Goal: Task Accomplishment & Management: Manage account settings

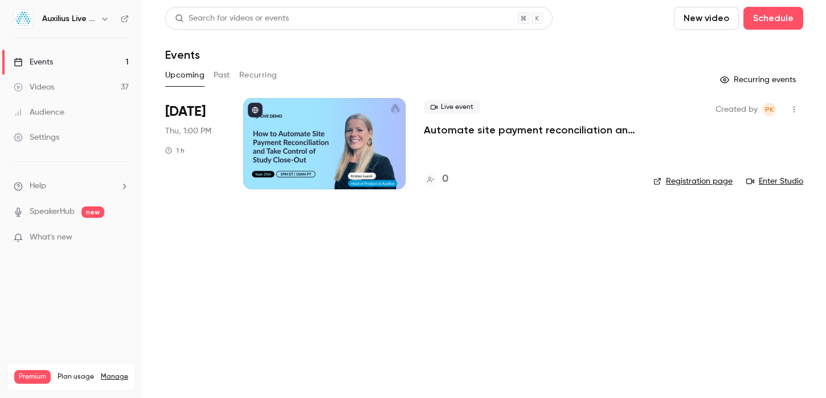
click at [101, 24] on button "button" at bounding box center [105, 19] width 14 height 14
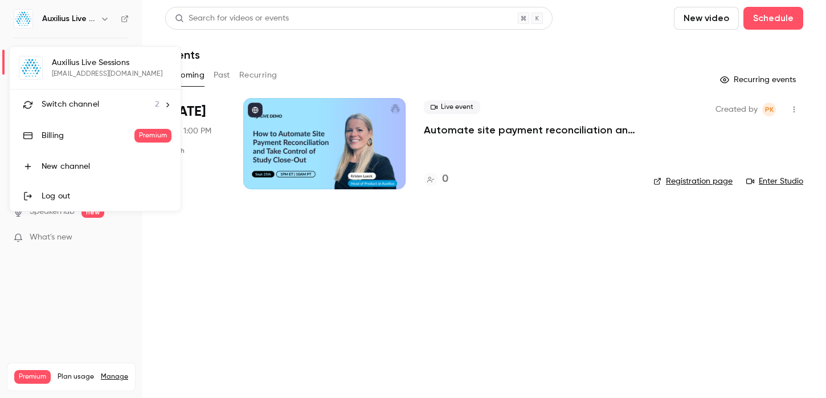
click at [97, 103] on span "Switch channel" at bounding box center [71, 105] width 58 height 12
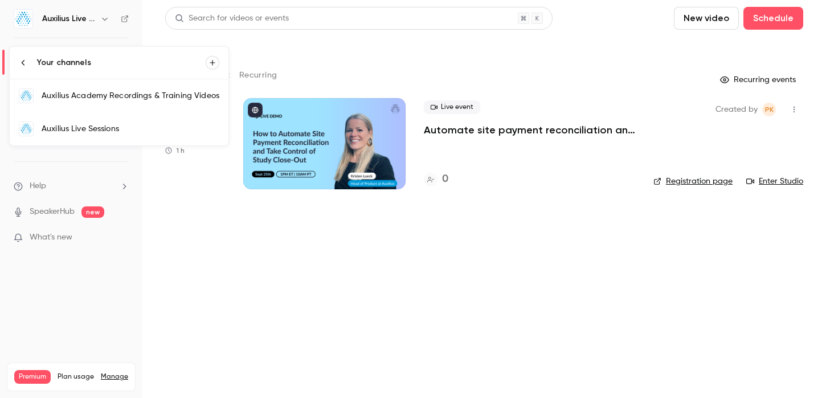
click at [96, 101] on div "Auxilius Academy Recordings & Training Videos" at bounding box center [131, 95] width 178 height 11
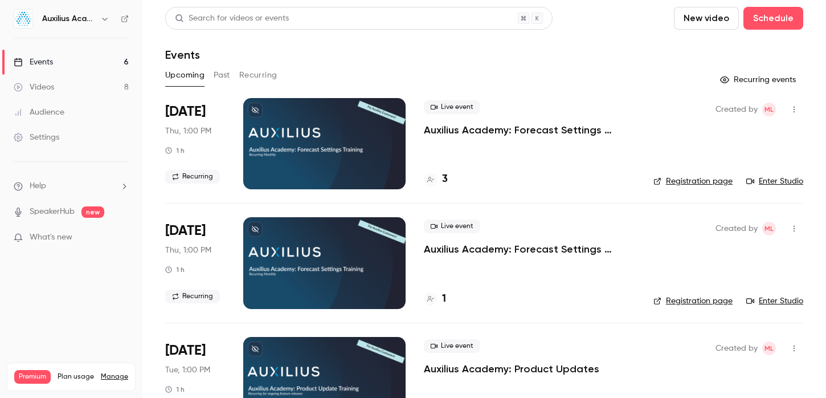
click at [441, 173] on div "3" at bounding box center [436, 178] width 24 height 15
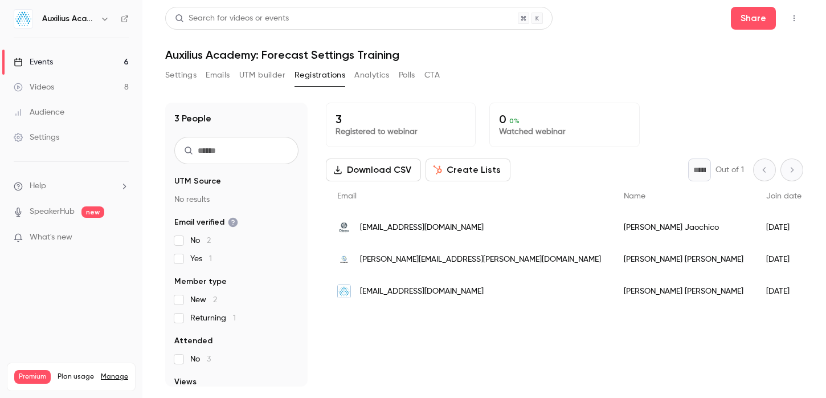
click at [186, 80] on button "Settings" at bounding box center [180, 75] width 31 height 18
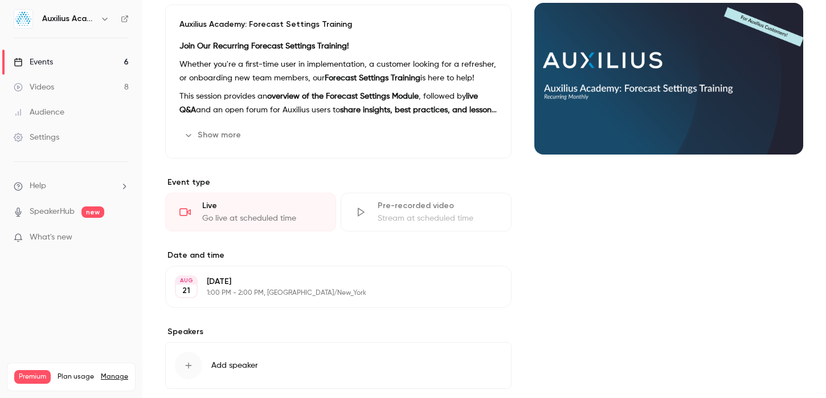
scroll to position [155, 0]
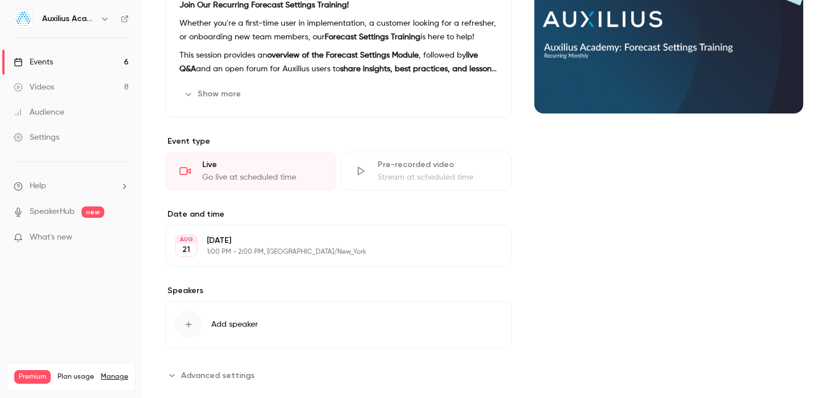
click at [403, 181] on div "Stream at scheduled time" at bounding box center [438, 176] width 120 height 11
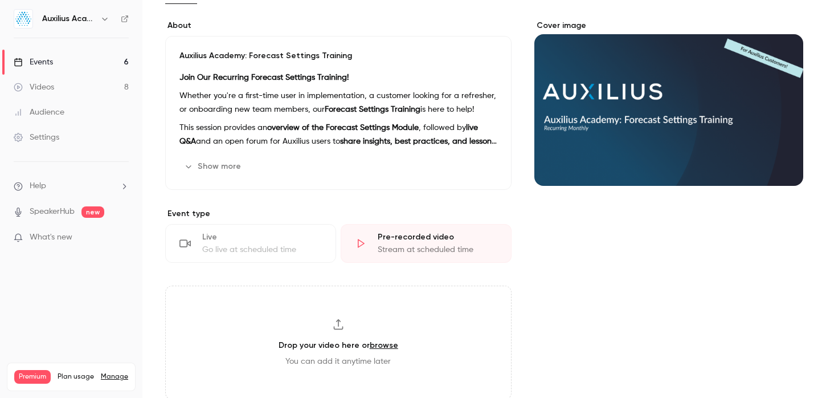
scroll to position [84, 0]
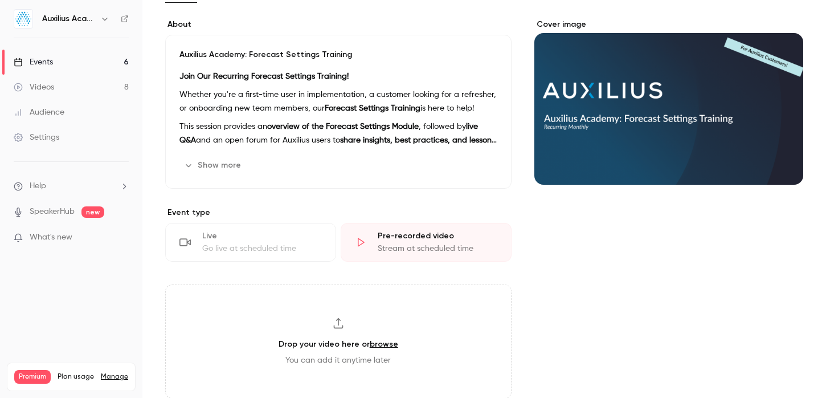
click at [377, 344] on link "browse" at bounding box center [384, 344] width 28 height 10
type input "**********"
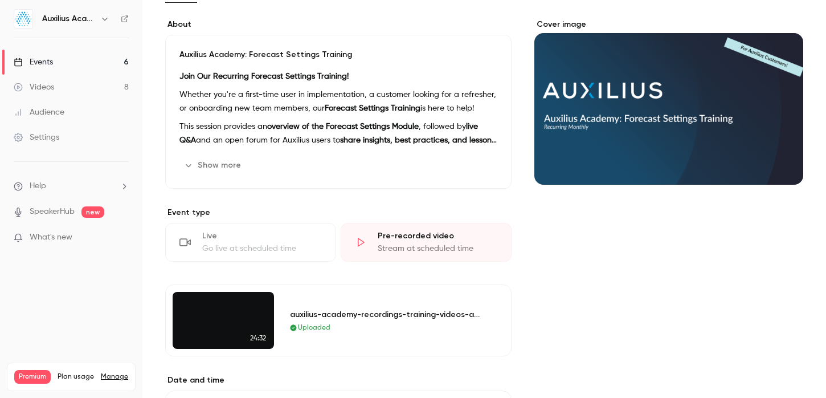
scroll to position [0, 0]
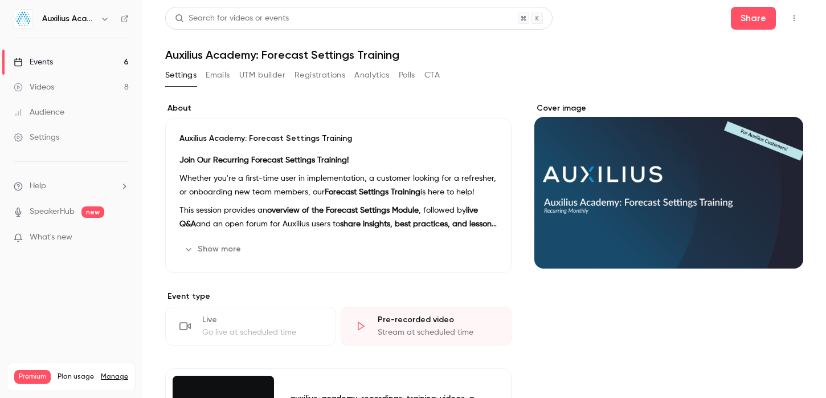
click at [40, 88] on div "Videos" at bounding box center [34, 86] width 40 height 11
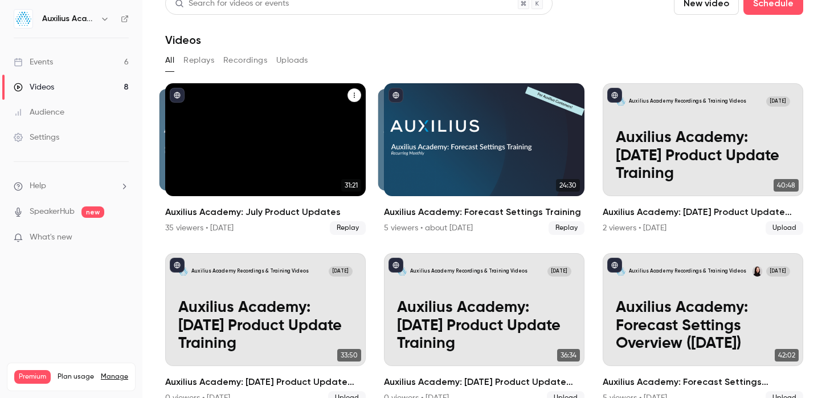
scroll to position [32, 0]
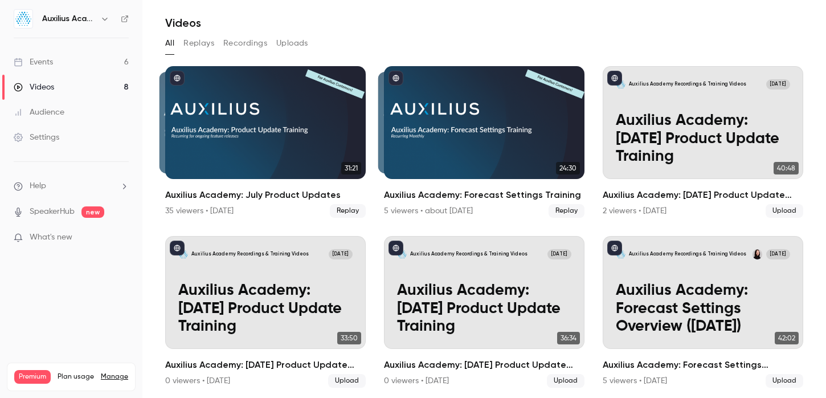
click at [235, 43] on button "Recordings" at bounding box center [245, 43] width 44 height 18
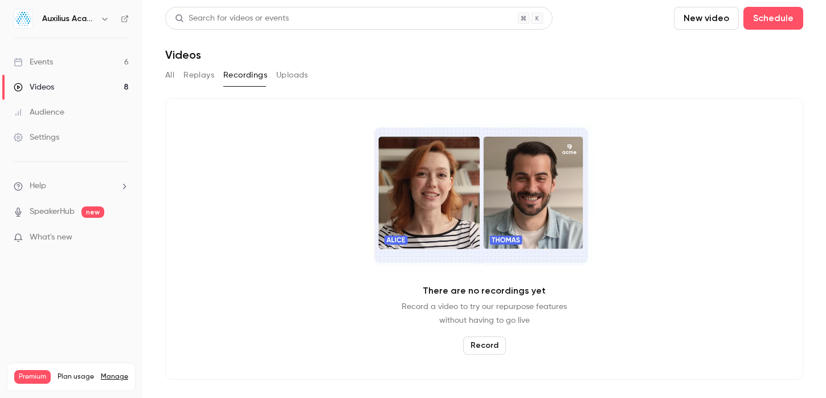
click at [204, 67] on button "Replays" at bounding box center [198, 75] width 31 height 18
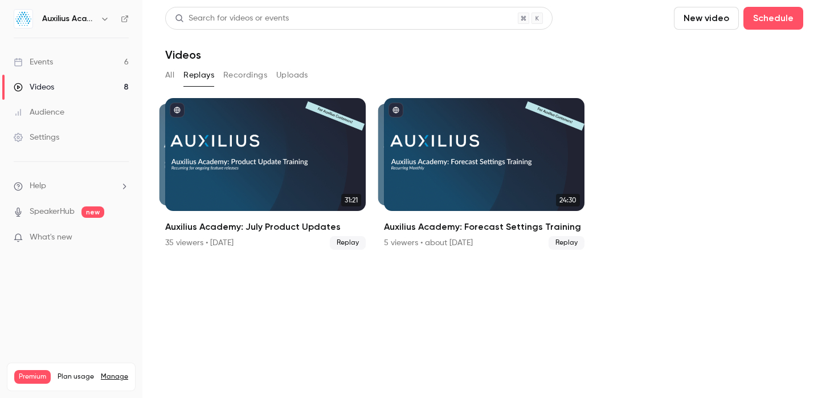
click at [171, 74] on button "All" at bounding box center [169, 75] width 9 height 18
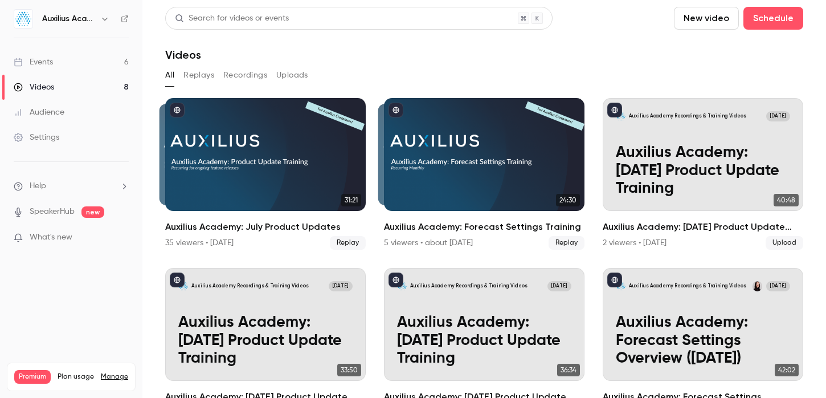
click at [128, 62] on link "Events 6" at bounding box center [71, 62] width 142 height 25
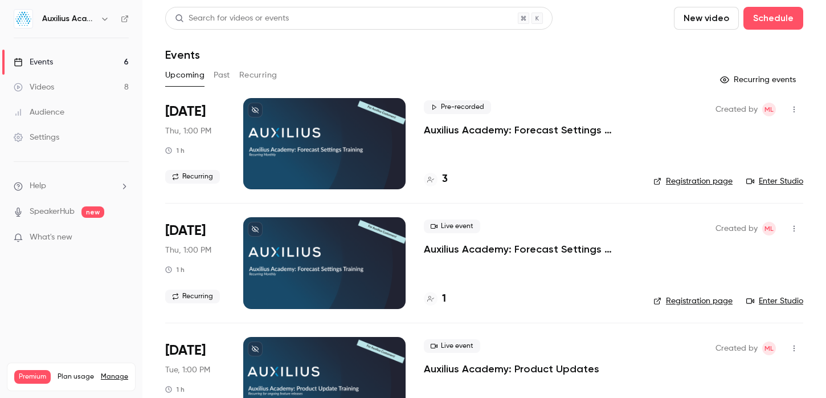
click at [224, 73] on button "Past" at bounding box center [222, 75] width 17 height 18
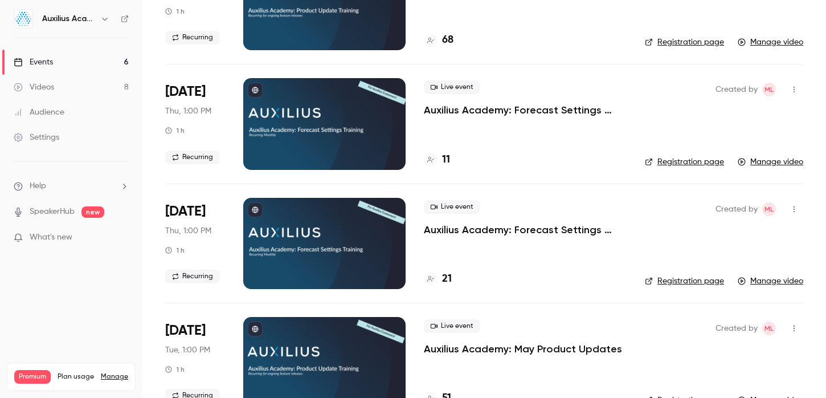
scroll to position [156, 0]
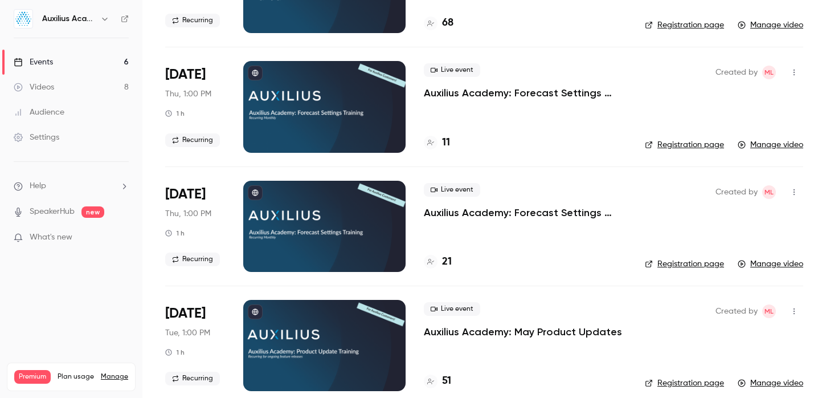
click at [509, 212] on p "Auxilius Academy: Forecast Settings Training - 6/26/2025" at bounding box center [525, 213] width 203 height 14
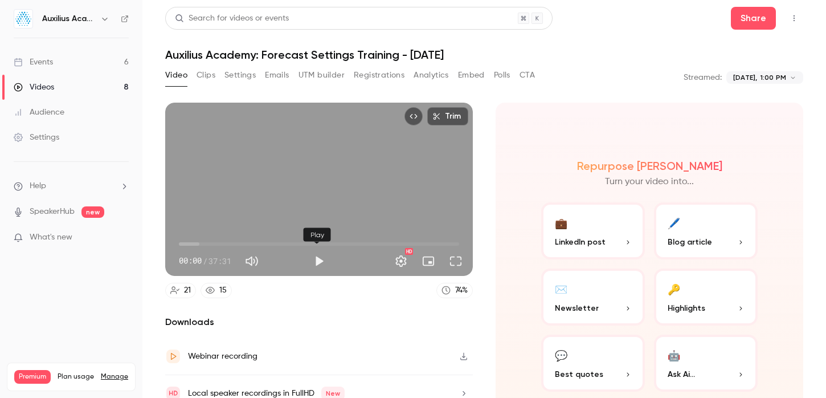
click at [314, 254] on button "Play" at bounding box center [319, 260] width 23 height 23
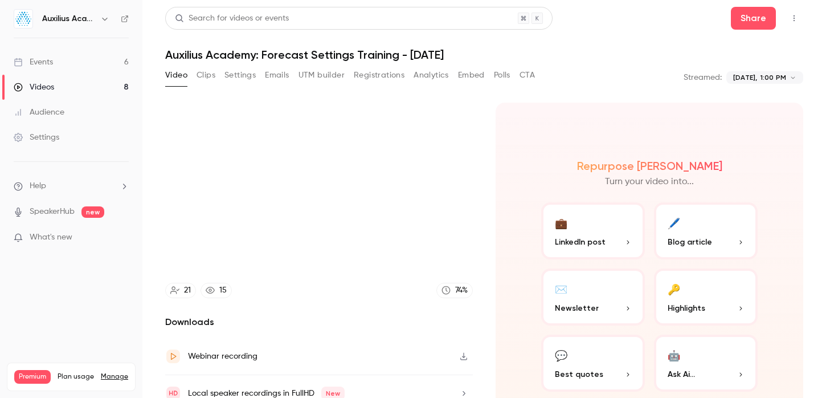
click at [459, 353] on icon "button" at bounding box center [463, 356] width 9 height 8
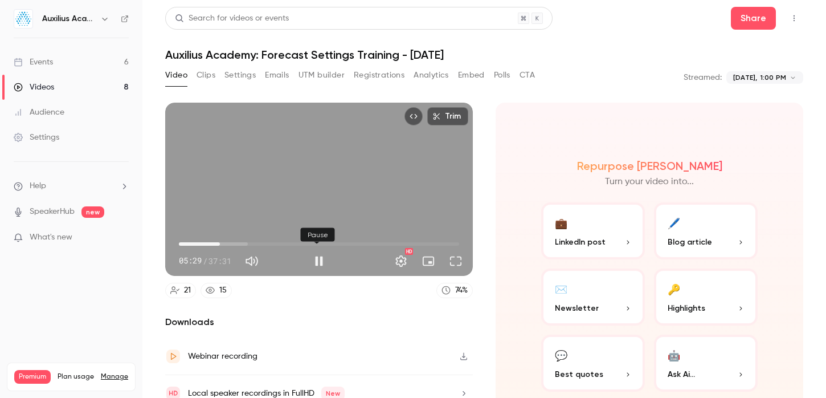
click at [317, 257] on button "Pause" at bounding box center [319, 260] width 23 height 23
type input "*****"
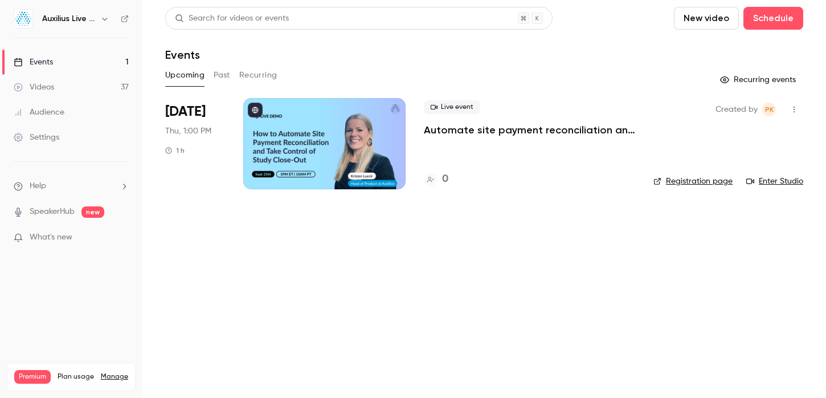
click at [105, 20] on icon "button" at bounding box center [104, 18] width 9 height 9
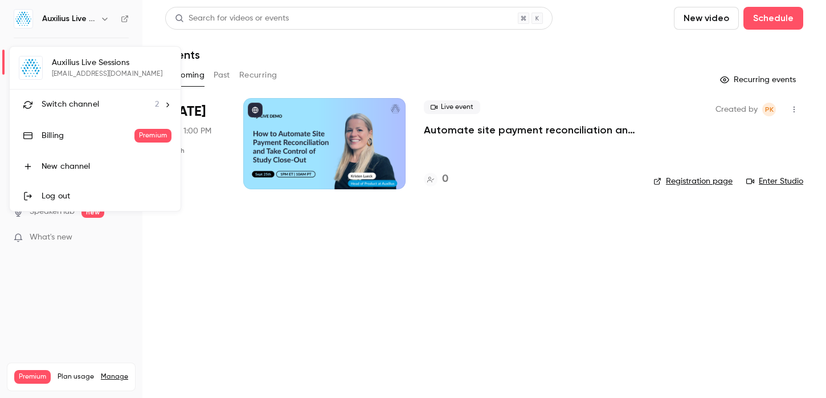
click at [93, 104] on span "Switch channel" at bounding box center [71, 105] width 58 height 12
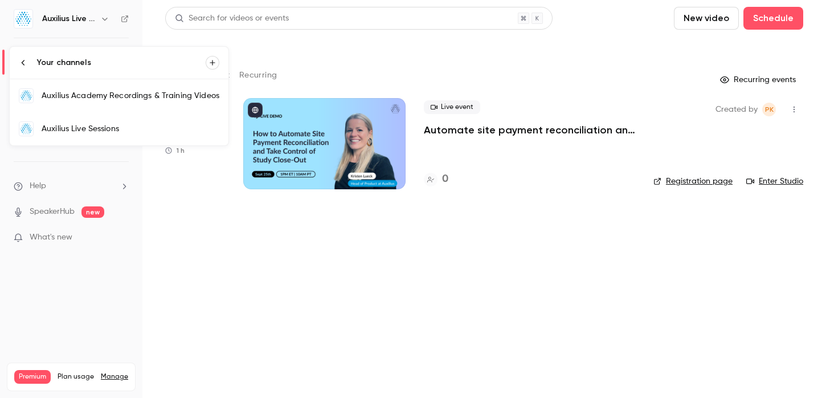
click at [93, 104] on link "Auxilius Academy Recordings & Training Videos" at bounding box center [119, 95] width 219 height 33
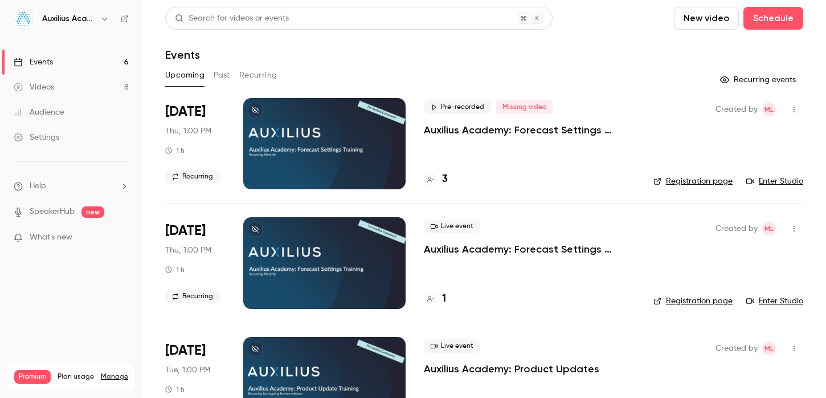
click at [72, 87] on link "Videos 8" at bounding box center [71, 87] width 142 height 25
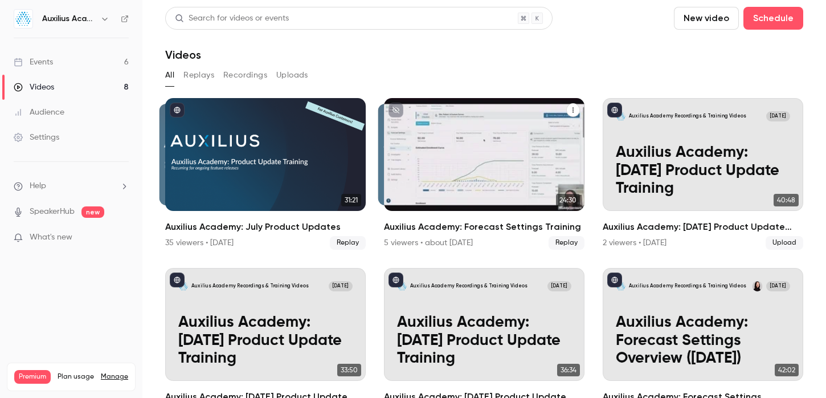
click at [570, 111] on icon "Auxilius Academy: Forecast Settings Training" at bounding box center [573, 110] width 7 height 7
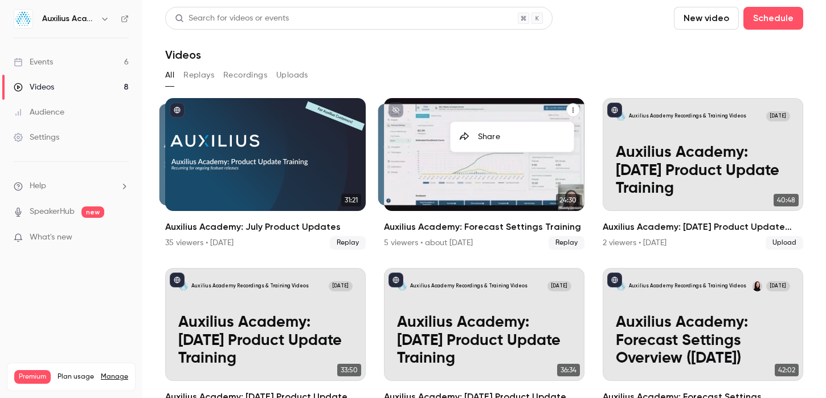
click at [391, 109] on div at bounding box center [413, 199] width 826 height 398
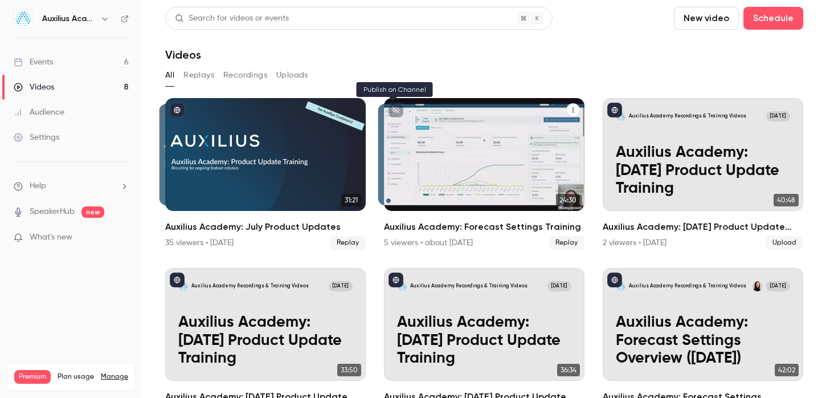
click at [392, 112] on icon "unpublished" at bounding box center [395, 110] width 7 height 7
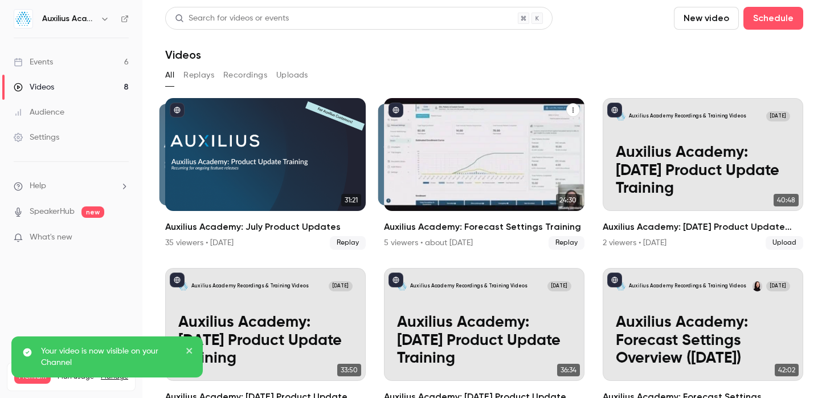
click at [516, 202] on div "Auxilius Academy: Forecast Settings Training" at bounding box center [484, 154] width 200 height 113
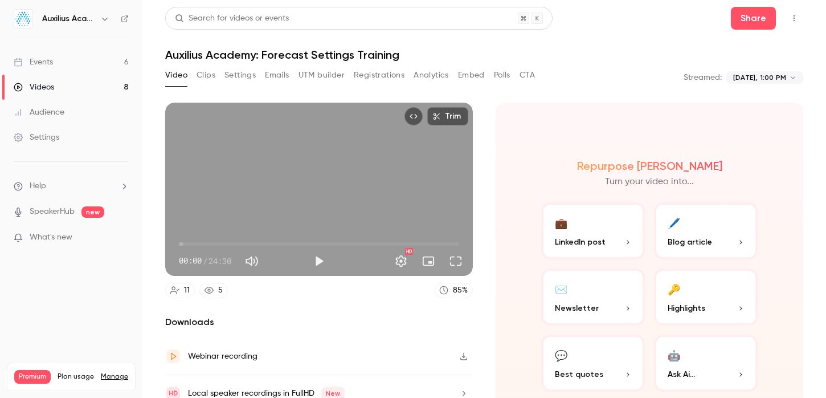
scroll to position [48, 0]
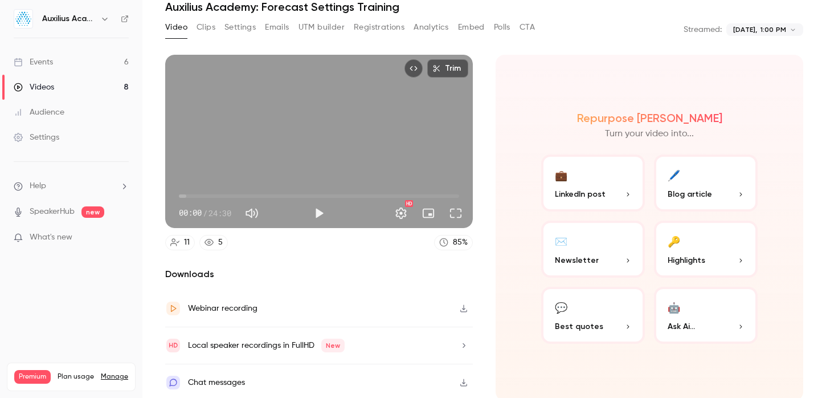
click at [459, 304] on icon "button" at bounding box center [463, 308] width 9 height 8
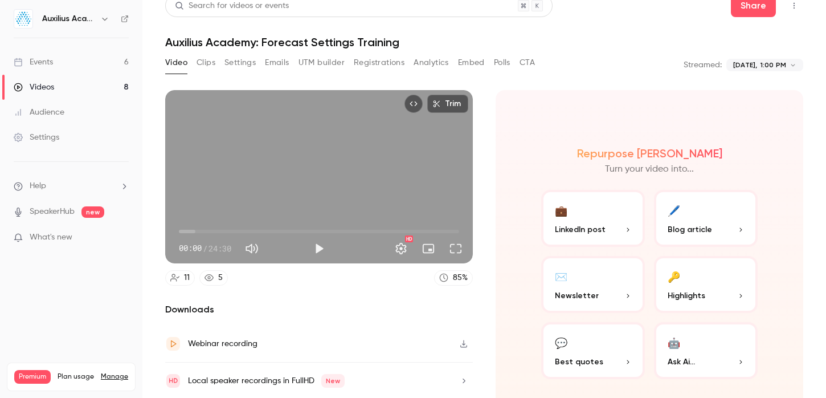
scroll to position [0, 0]
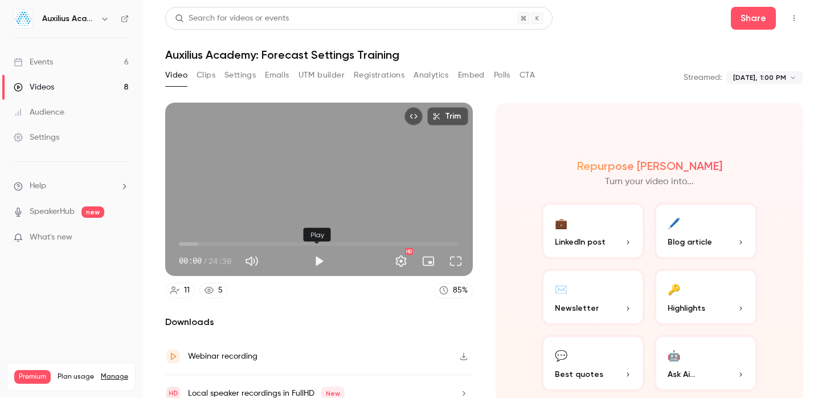
click at [317, 259] on button "Play" at bounding box center [319, 260] width 23 height 23
click at [316, 257] on button "Pause" at bounding box center [319, 260] width 23 height 23
type input "*****"
click at [122, 89] on link "Videos 8" at bounding box center [71, 87] width 142 height 25
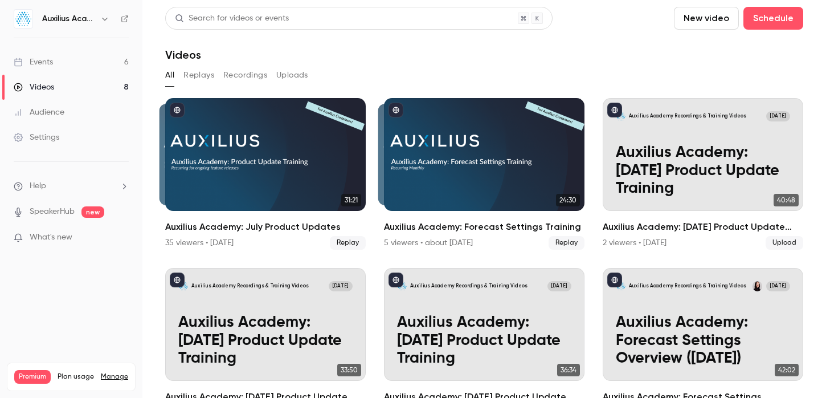
click at [95, 69] on link "Events 6" at bounding box center [71, 62] width 142 height 25
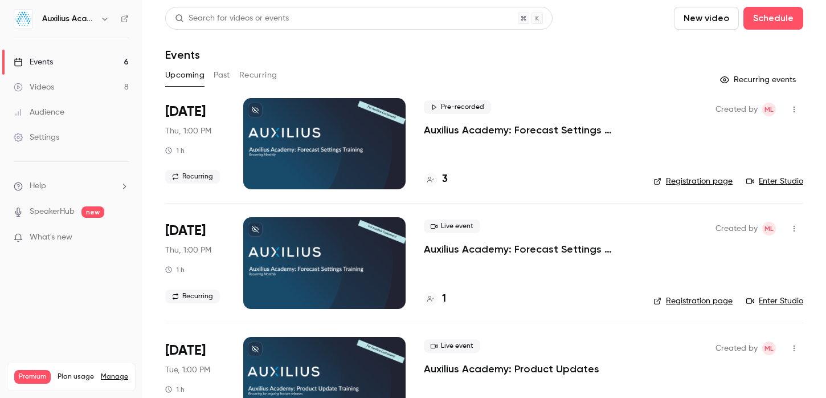
click at [466, 133] on p "Auxilius Academy: Forecast Settings Training" at bounding box center [529, 130] width 211 height 14
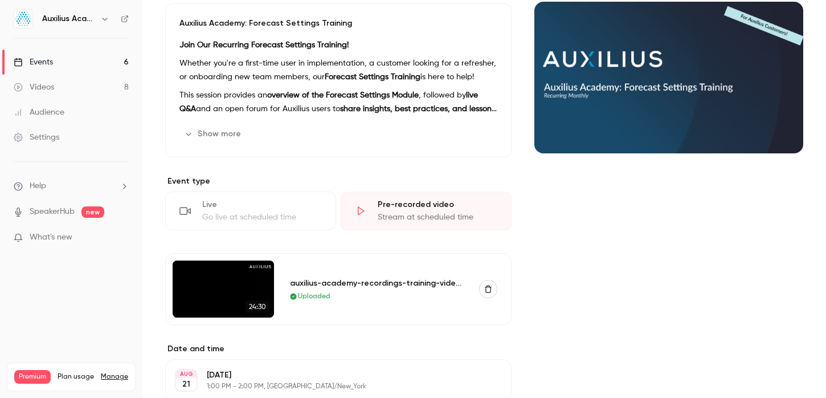
scroll to position [145, 0]
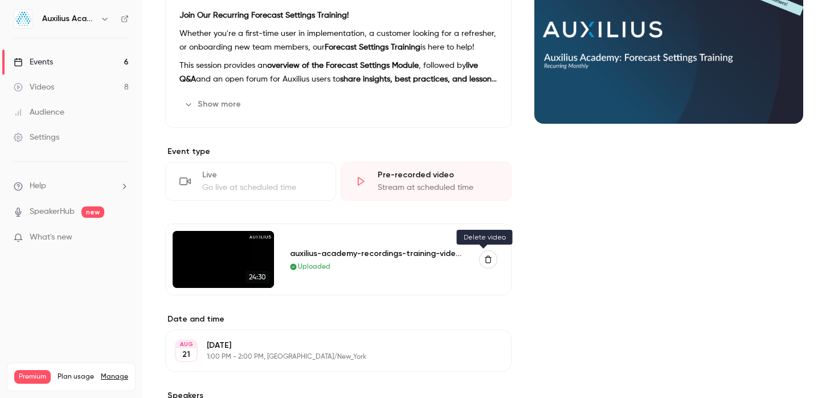
click at [484, 257] on icon "button" at bounding box center [488, 259] width 8 height 8
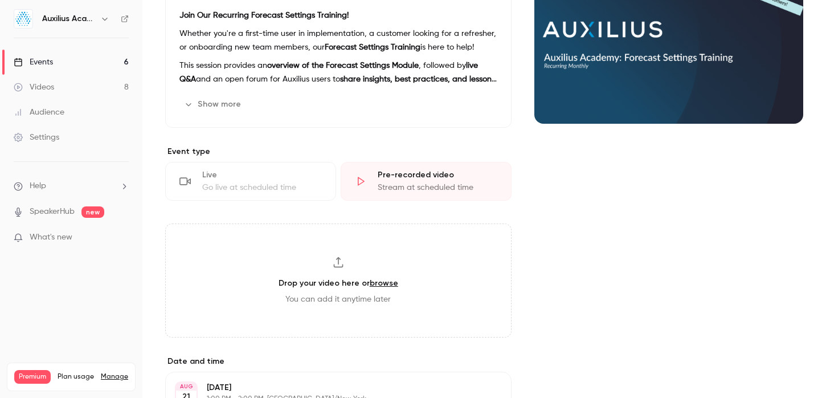
click at [391, 280] on link "browse" at bounding box center [384, 283] width 28 height 10
type input "**********"
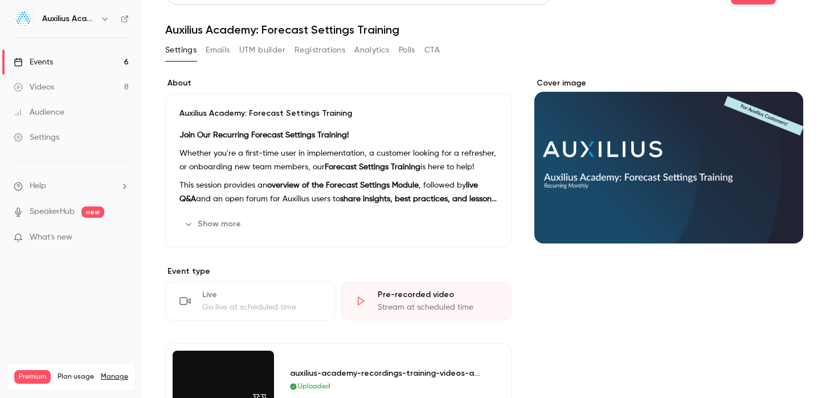
scroll to position [0, 0]
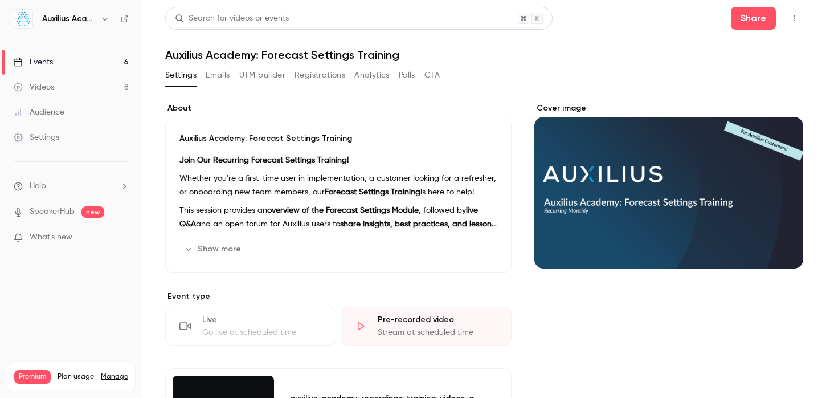
click at [90, 89] on link "Videos 8" at bounding box center [71, 87] width 142 height 25
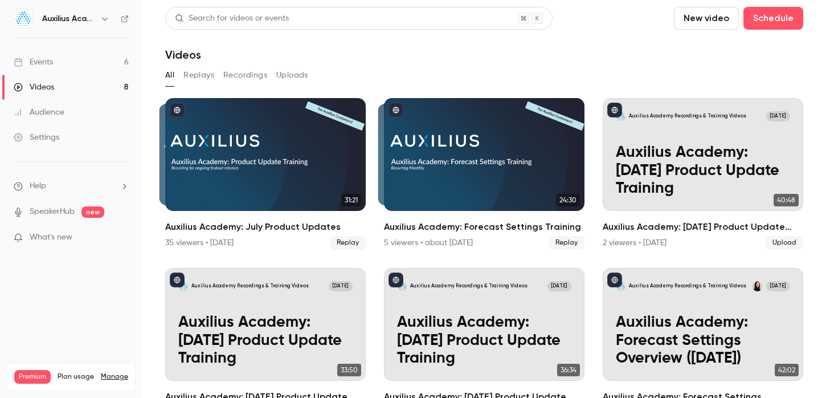
click at [716, 16] on button "New video" at bounding box center [706, 18] width 65 height 23
click at [705, 78] on div "Upload" at bounding box center [739, 78] width 87 height 11
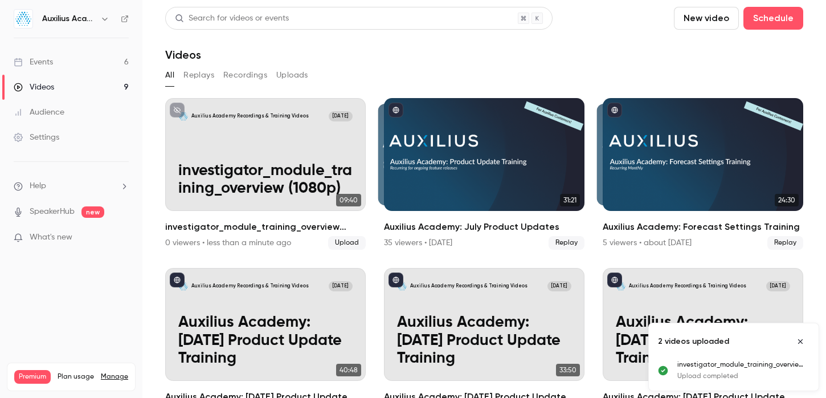
click at [722, 15] on button "New video" at bounding box center [706, 18] width 65 height 23
click at [707, 76] on div "Upload" at bounding box center [739, 78] width 87 height 11
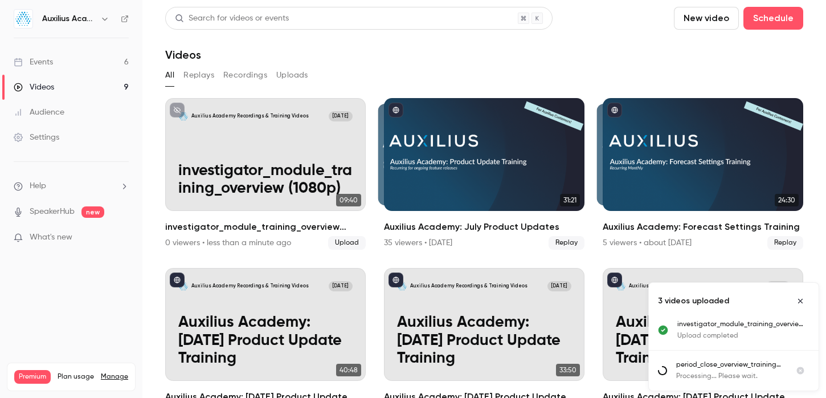
click at [707, 20] on button "New video" at bounding box center [706, 18] width 65 height 23
click at [703, 79] on div "Upload" at bounding box center [739, 78] width 87 height 11
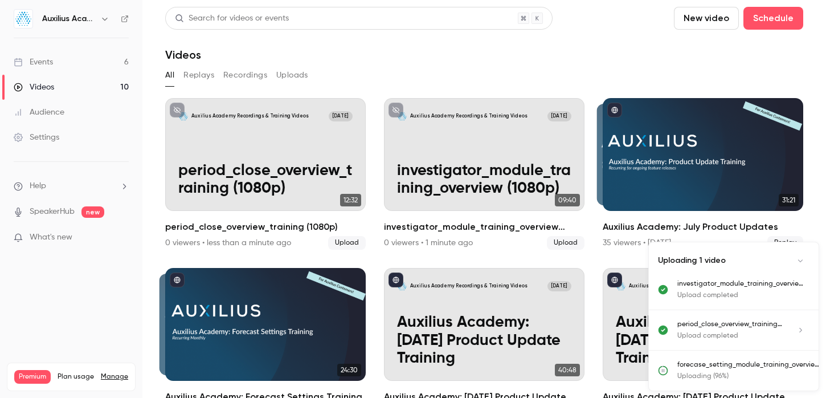
click at [714, 23] on button "New video" at bounding box center [706, 18] width 65 height 23
click at [707, 80] on div "Upload" at bounding box center [739, 78] width 87 height 11
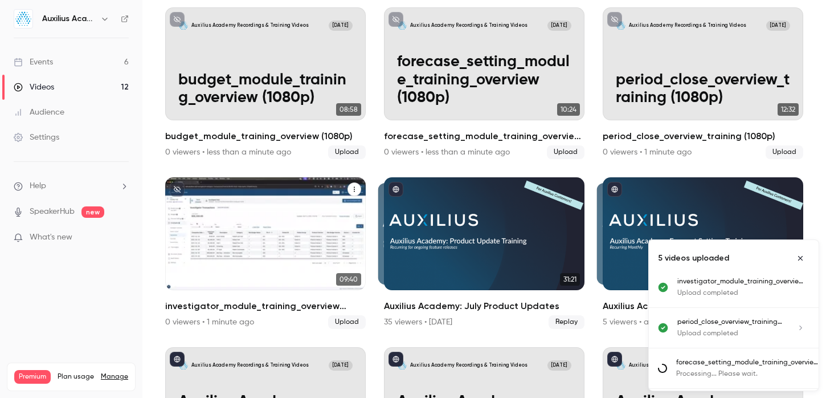
scroll to position [91, 0]
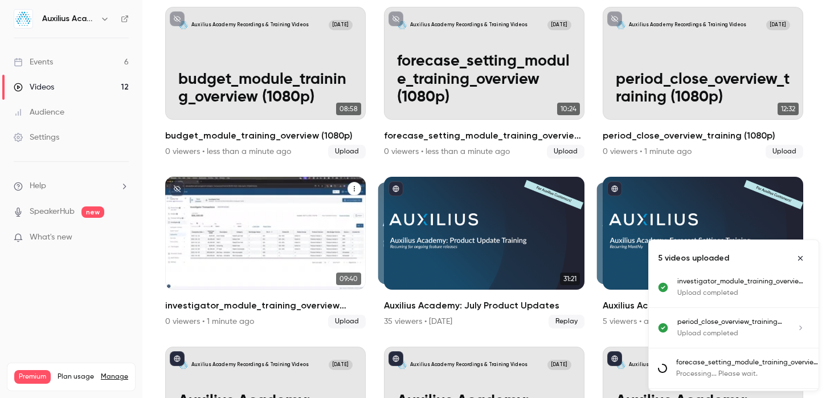
click at [354, 187] on icon "investigator_module_training_overview (1080p)" at bounding box center [354, 188] width 7 height 7
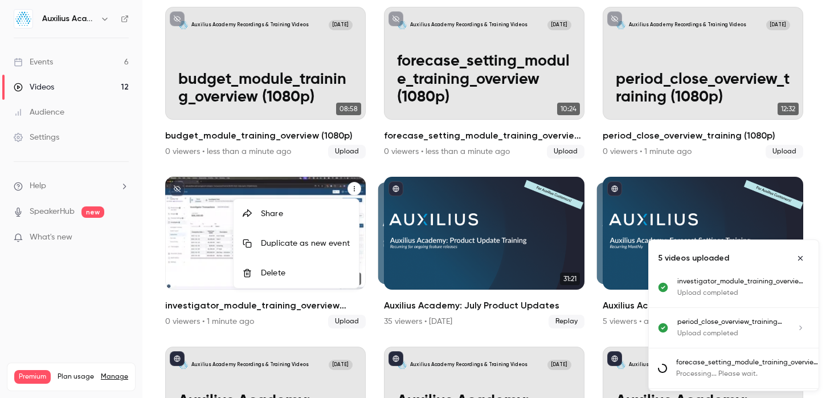
click at [183, 255] on div at bounding box center [413, 199] width 826 height 398
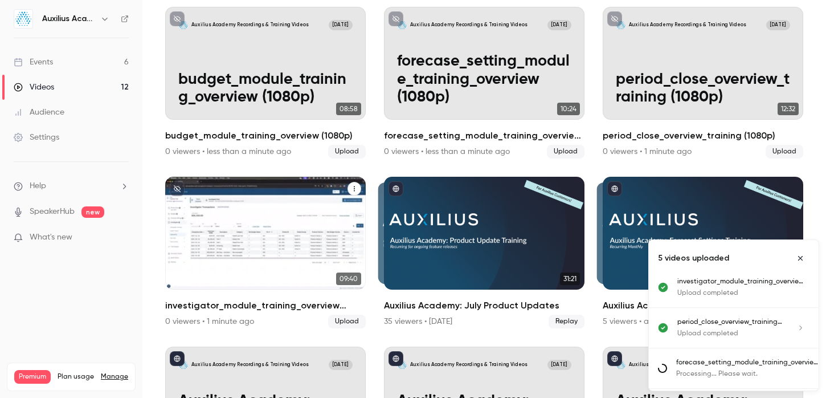
click at [183, 255] on p "investigator_module_training_overview (1080p)" at bounding box center [265, 258] width 174 height 36
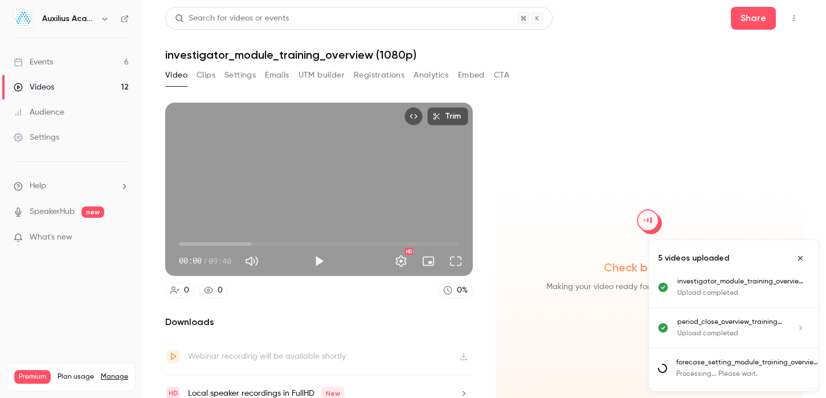
click at [290, 60] on h1 "investigator_module_training_overview (1080p)" at bounding box center [484, 55] width 638 height 14
click at [290, 59] on h1 "investigator_module_training_overview (1080p)" at bounding box center [484, 55] width 638 height 14
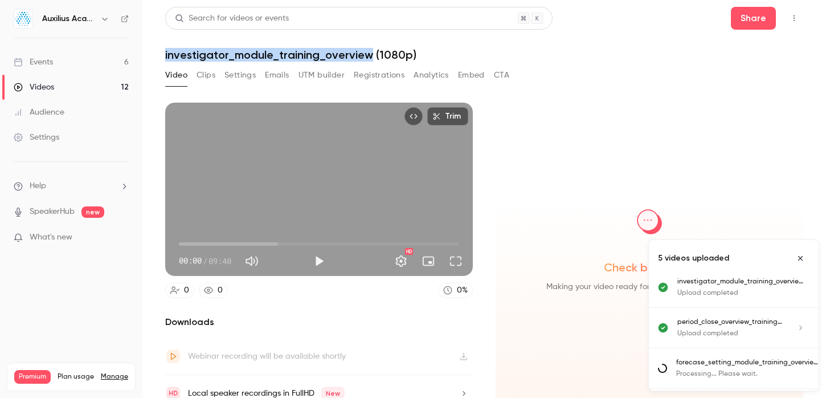
click at [290, 59] on h1 "investigator_module_training_overview (1080p)" at bounding box center [484, 55] width 638 height 14
click at [229, 82] on button "Settings" at bounding box center [239, 75] width 31 height 18
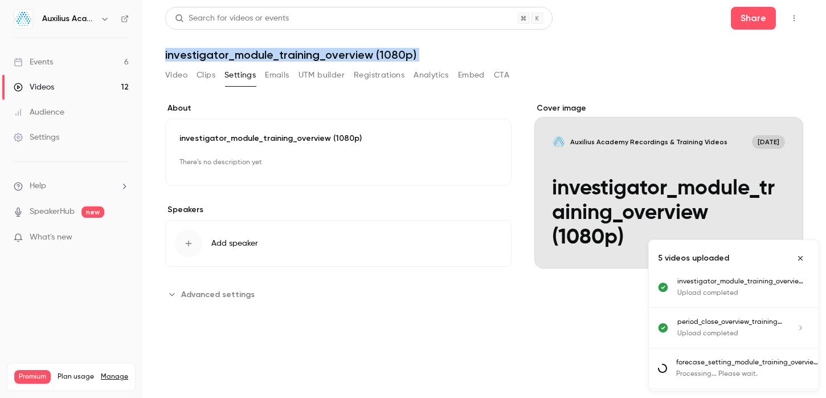
click at [231, 79] on button "Settings" at bounding box center [239, 75] width 31 height 18
click at [251, 128] on div "investigator_module_training_overview (1080p) There's no description yet Edit" at bounding box center [338, 151] width 346 height 67
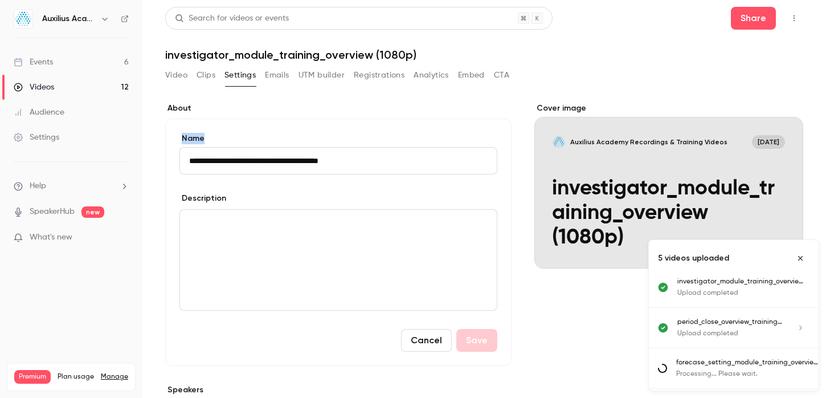
click at [251, 128] on div "**********" at bounding box center [338, 241] width 346 height 247
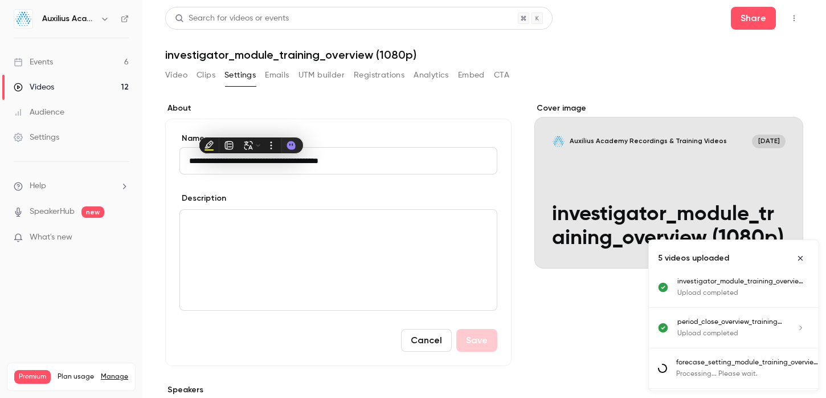
click at [362, 154] on input "**********" at bounding box center [338, 160] width 318 height 27
click at [370, 159] on input "**********" at bounding box center [338, 160] width 318 height 27
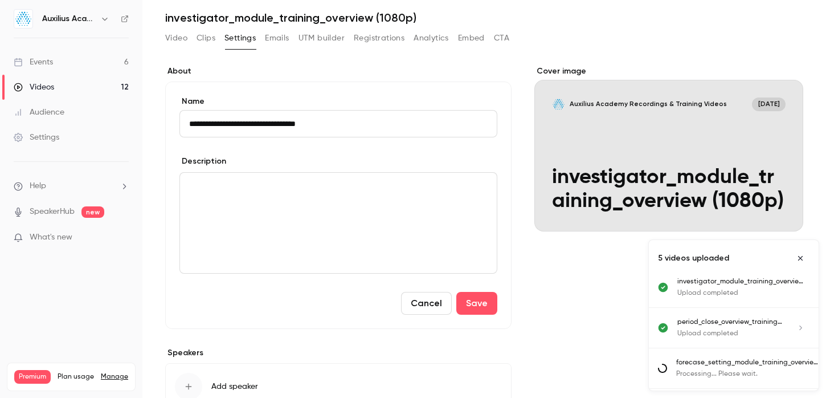
scroll to position [15, 0]
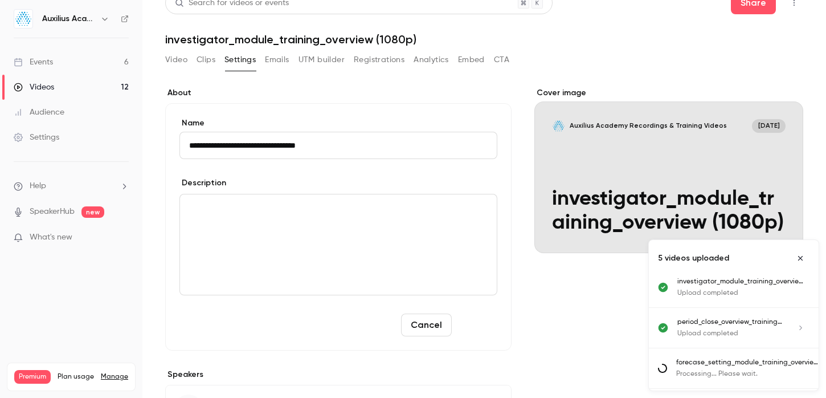
type input "**********"
click at [474, 313] on button "Save" at bounding box center [476, 324] width 41 height 23
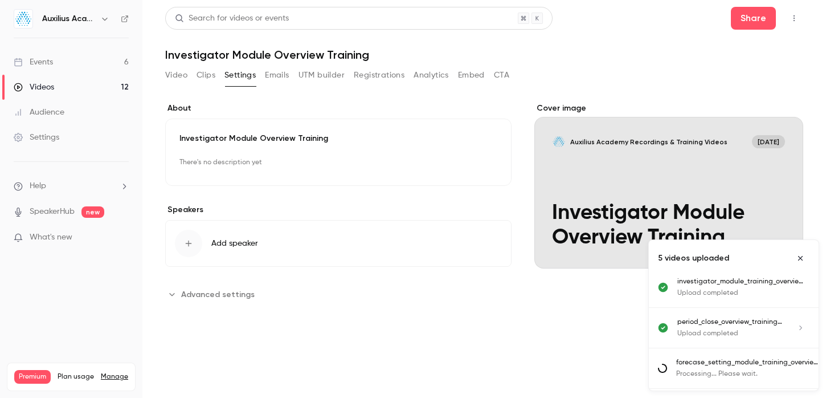
scroll to position [0, 0]
click at [104, 84] on link "Videos 12" at bounding box center [71, 87] width 142 height 25
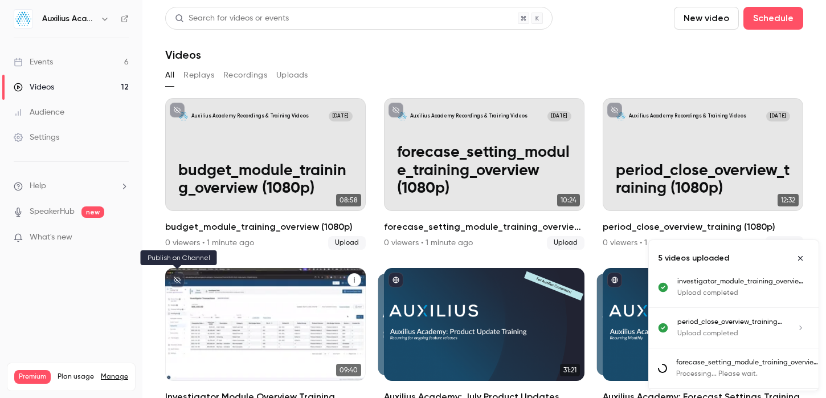
click at [176, 279] on icon "unpublished" at bounding box center [177, 279] width 7 height 7
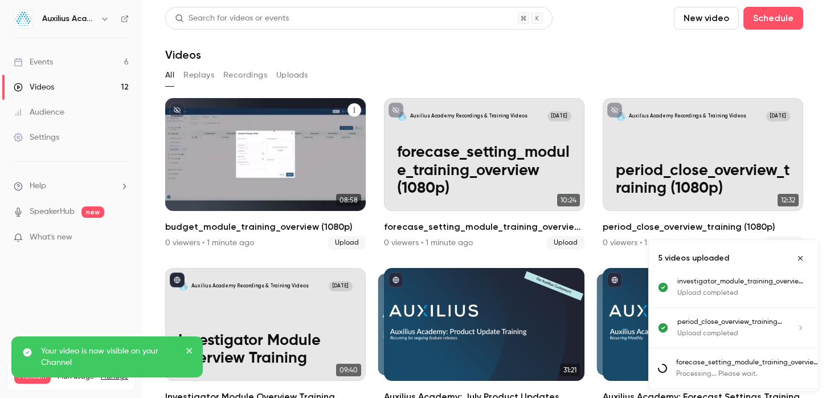
click at [329, 141] on div "Auxilius Academy Recordings & Training Videos [DATE] budget_module_training_ove…" at bounding box center [265, 154] width 200 height 113
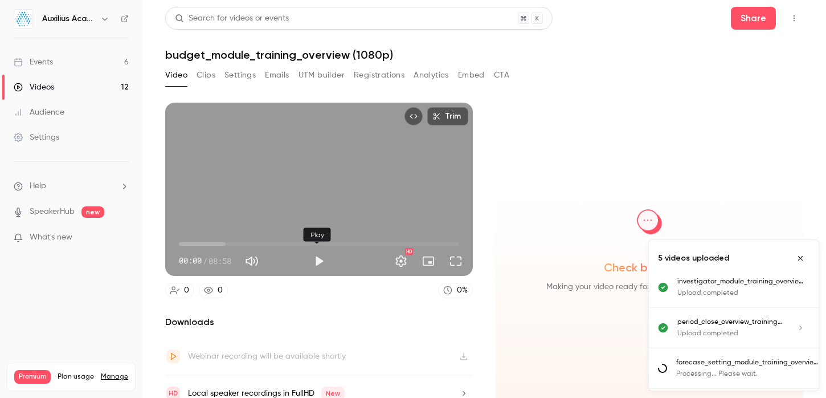
click at [315, 260] on button "Play" at bounding box center [319, 260] width 23 height 23
click at [203, 241] on span "00:46" at bounding box center [319, 244] width 280 height 18
click at [228, 238] on span "01:35" at bounding box center [319, 244] width 280 height 18
click at [243, 238] on span "01:36" at bounding box center [319, 244] width 280 height 18
click at [271, 239] on span "02:58" at bounding box center [319, 244] width 280 height 18
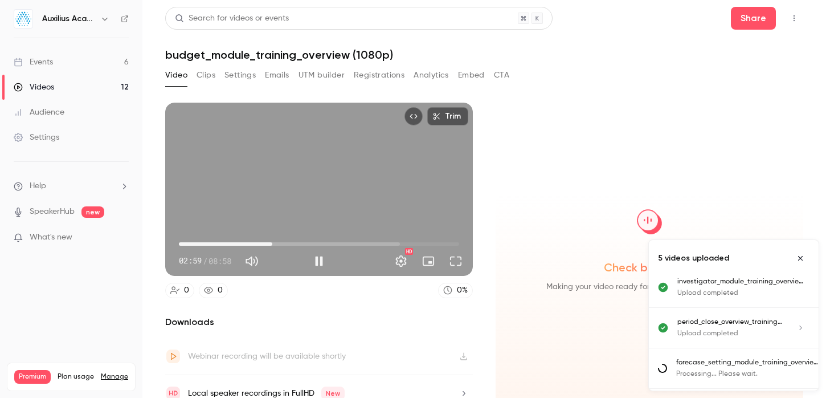
click at [299, 243] on span "02:59" at bounding box center [319, 244] width 280 height 18
click at [326, 240] on span "03:56" at bounding box center [319, 244] width 280 height 18
click at [342, 240] on span "04:51" at bounding box center [319, 244] width 280 height 18
click at [357, 240] on span "05:47" at bounding box center [319, 244] width 280 height 18
click at [382, 239] on span "05:48" at bounding box center [319, 244] width 280 height 18
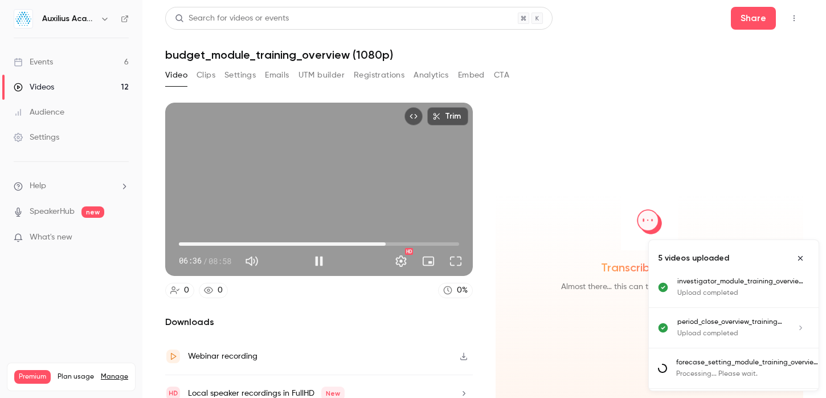
click at [394, 238] on span "06:36" at bounding box center [319, 244] width 280 height 18
click at [411, 238] on span "07:33" at bounding box center [319, 244] width 280 height 18
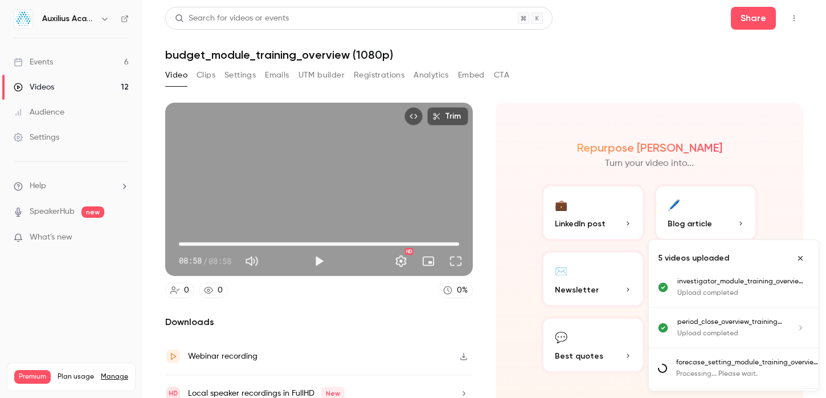
type input "*****"
click at [245, 73] on button "Settings" at bounding box center [239, 75] width 31 height 18
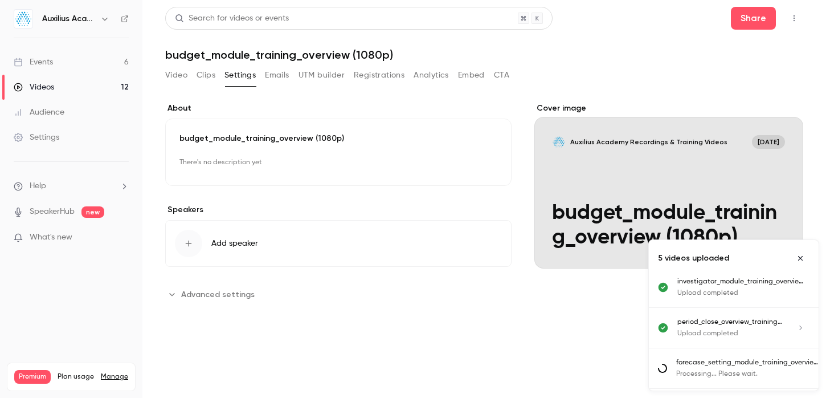
click at [300, 48] on h1 "budget_module_training_overview (1080p)" at bounding box center [484, 55] width 638 height 14
click at [257, 134] on p "budget_module_training_overview (1080p)" at bounding box center [338, 138] width 318 height 11
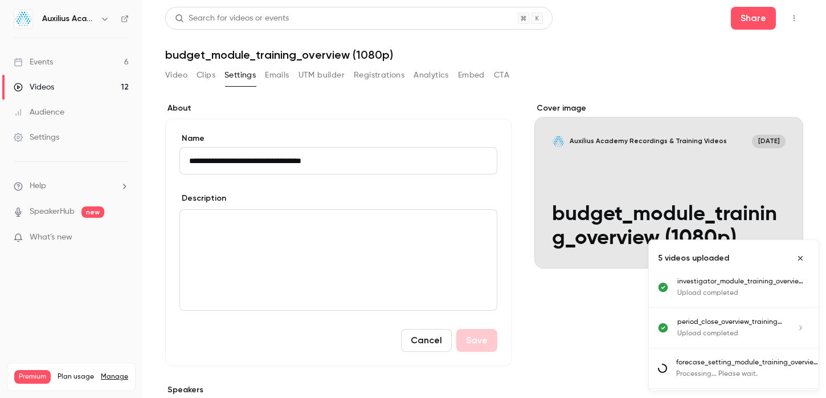
click at [286, 155] on input "**********" at bounding box center [338, 160] width 318 height 27
type input "**********"
click at [281, 225] on p "editor" at bounding box center [338, 223] width 298 height 14
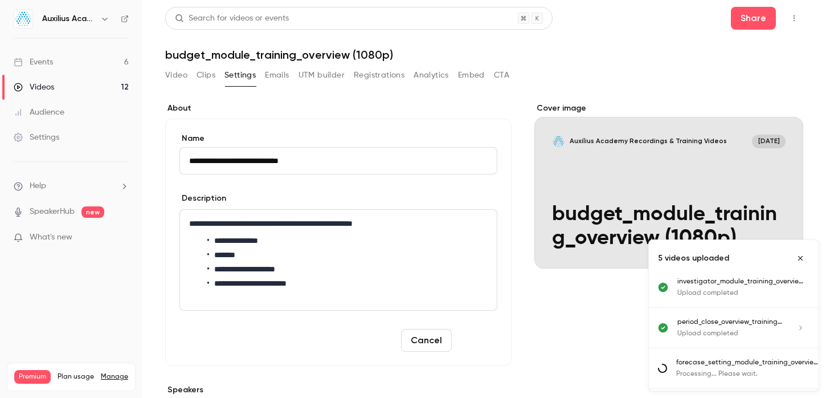
click at [470, 336] on button "Save" at bounding box center [476, 340] width 41 height 23
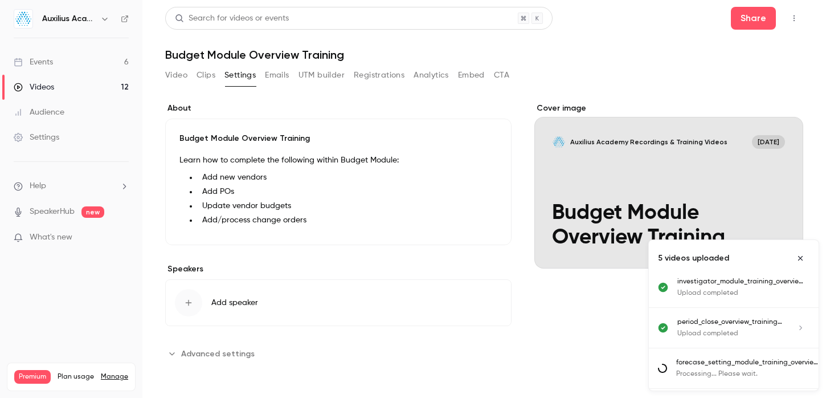
click at [100, 84] on link "Videos 12" at bounding box center [71, 87] width 142 height 25
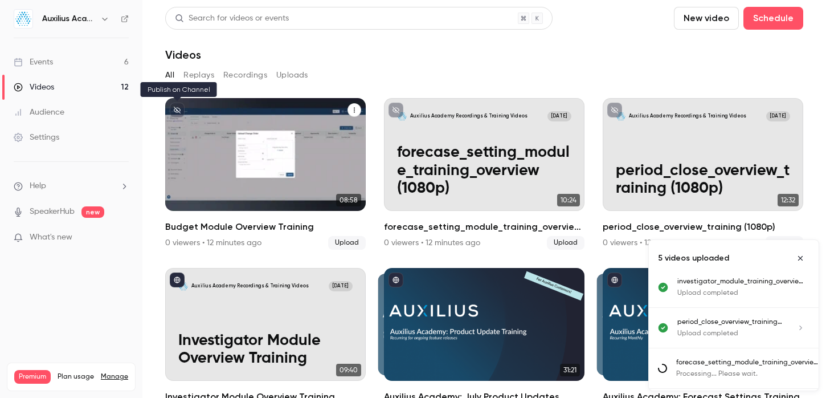
click at [175, 108] on icon "unpublished" at bounding box center [177, 110] width 7 height 7
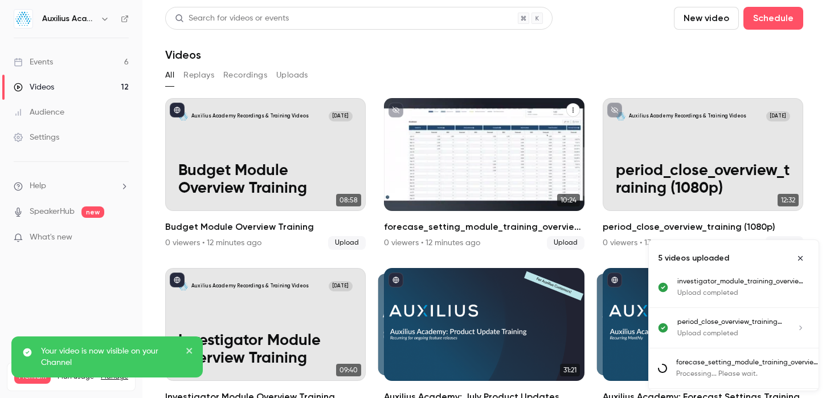
click at [511, 184] on p "forecase_setting_module_training_overview (1080p)" at bounding box center [484, 171] width 174 height 54
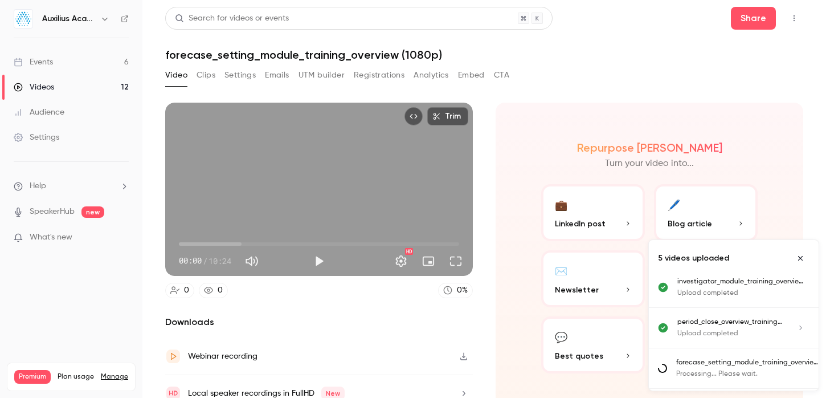
click at [229, 75] on button "Settings" at bounding box center [239, 75] width 31 height 18
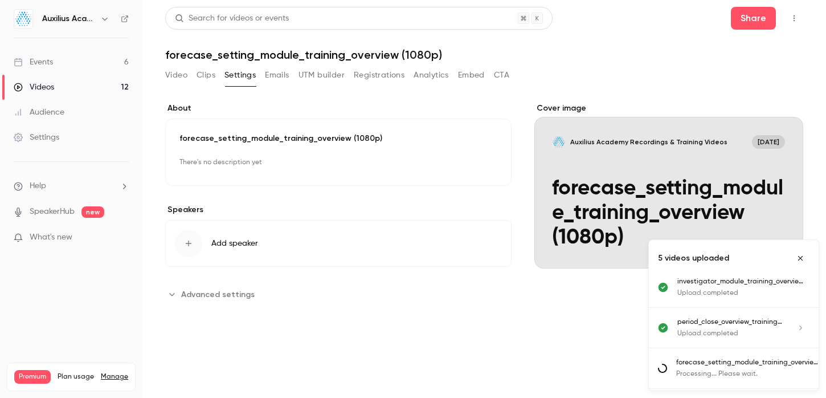
click at [470, 166] on icon "button" at bounding box center [465, 162] width 9 height 9
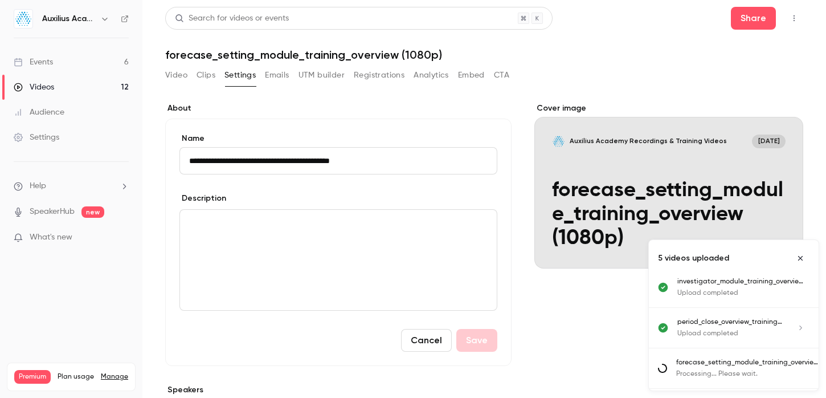
click at [330, 154] on input "**********" at bounding box center [338, 160] width 318 height 27
type input "**********"
click at [487, 348] on button "Save" at bounding box center [476, 340] width 41 height 23
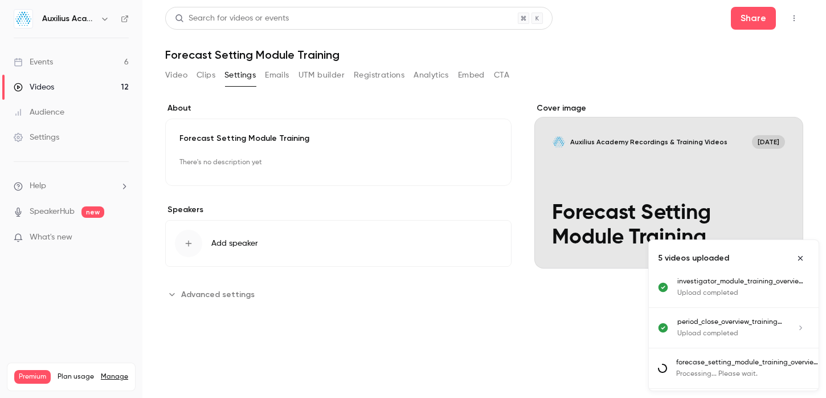
click at [175, 77] on button "Video" at bounding box center [176, 75] width 22 height 18
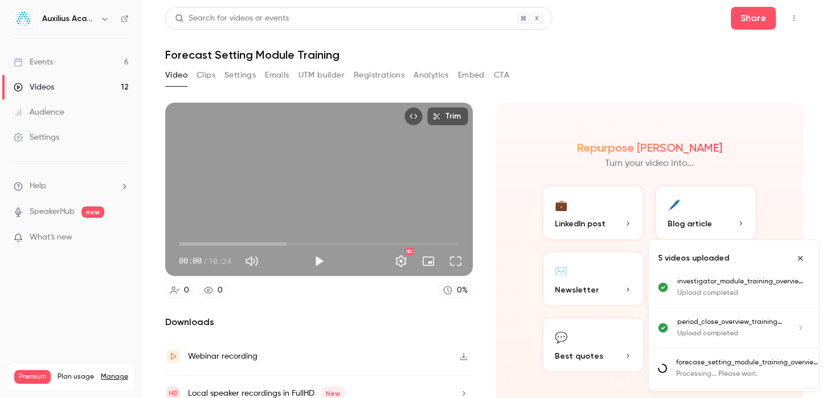
click at [58, 95] on link "Videos 12" at bounding box center [71, 87] width 142 height 25
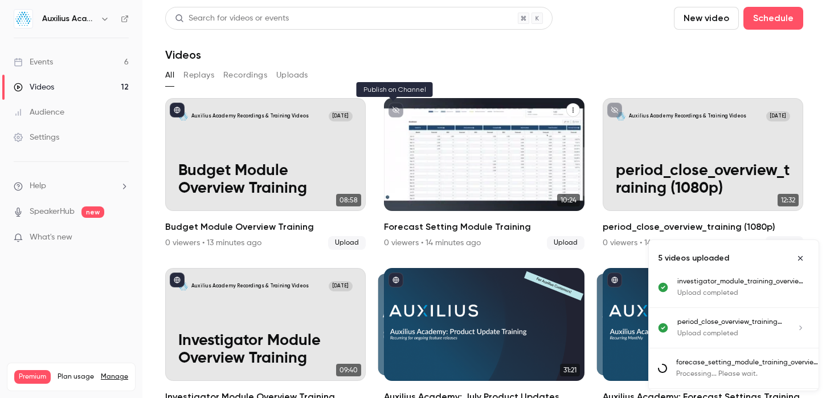
click at [392, 108] on icon "unpublished" at bounding box center [395, 110] width 7 height 7
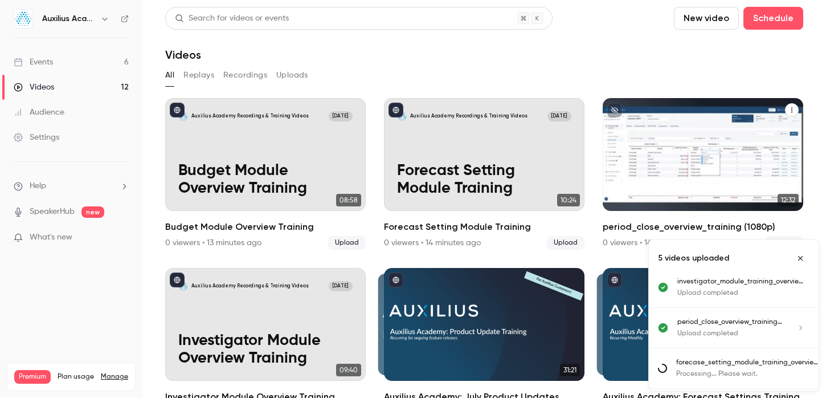
click at [755, 154] on div "Auxilius Academy Recordings & Training Videos [DATE] period_close_overview_trai…" at bounding box center [703, 154] width 200 height 113
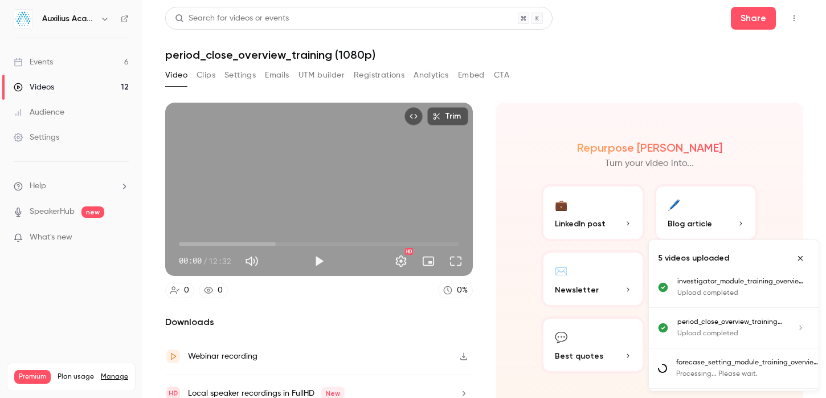
click at [238, 81] on button "Settings" at bounding box center [239, 75] width 31 height 18
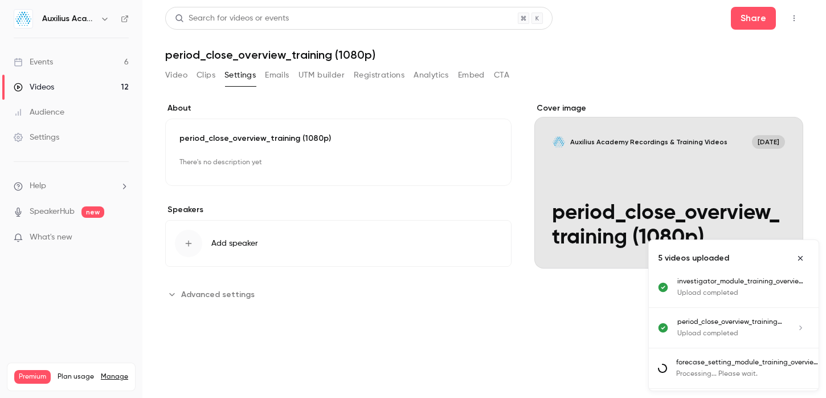
click at [470, 166] on icon "button" at bounding box center [465, 162] width 9 height 9
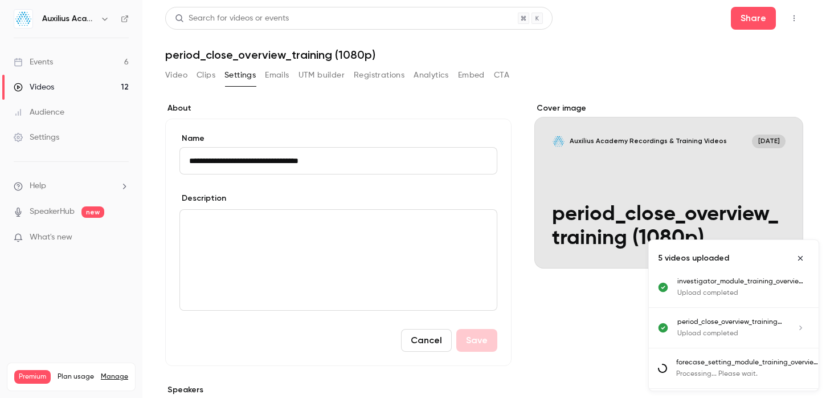
click at [330, 155] on input "**********" at bounding box center [338, 160] width 318 height 27
type input "**********"
click at [483, 351] on div "**********" at bounding box center [338, 241] width 346 height 247
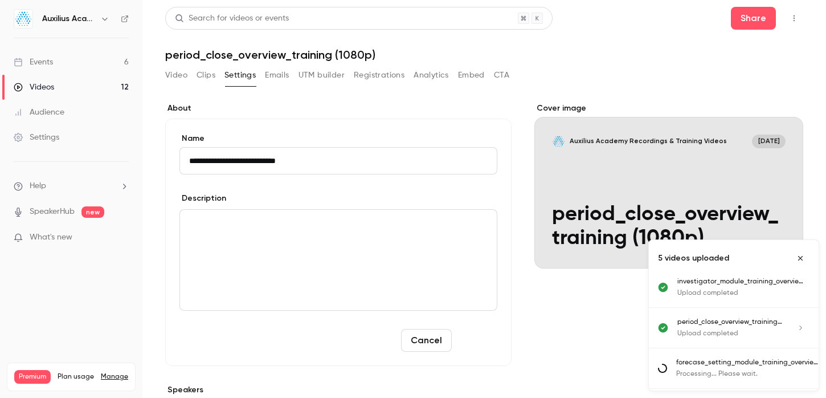
click at [481, 343] on button "Save" at bounding box center [476, 340] width 41 height 23
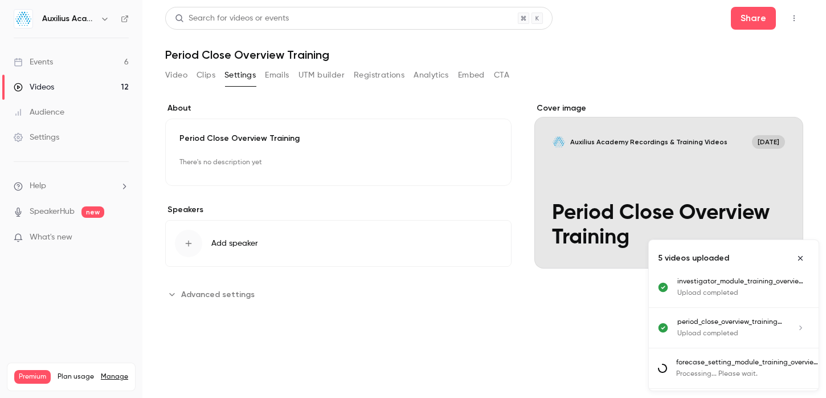
click at [102, 89] on link "Videos 12" at bounding box center [71, 87] width 142 height 25
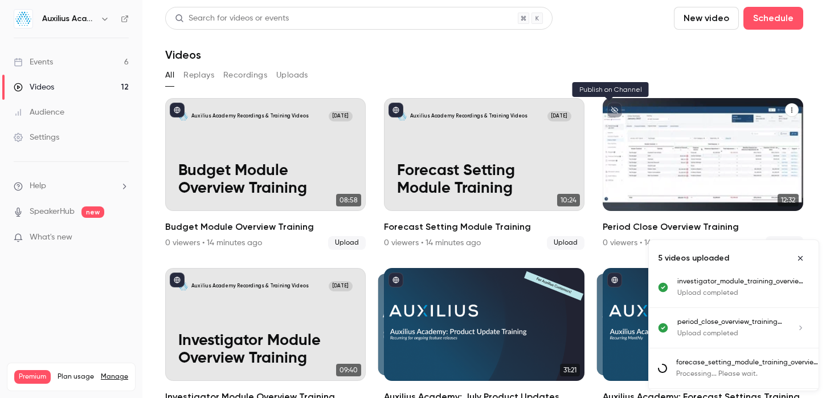
click at [611, 110] on icon "unpublished" at bounding box center [614, 110] width 7 height 7
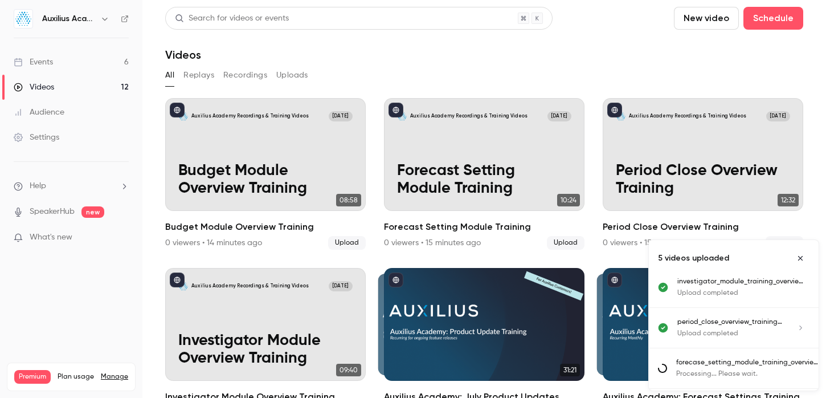
click at [82, 55] on link "Events 6" at bounding box center [71, 62] width 142 height 25
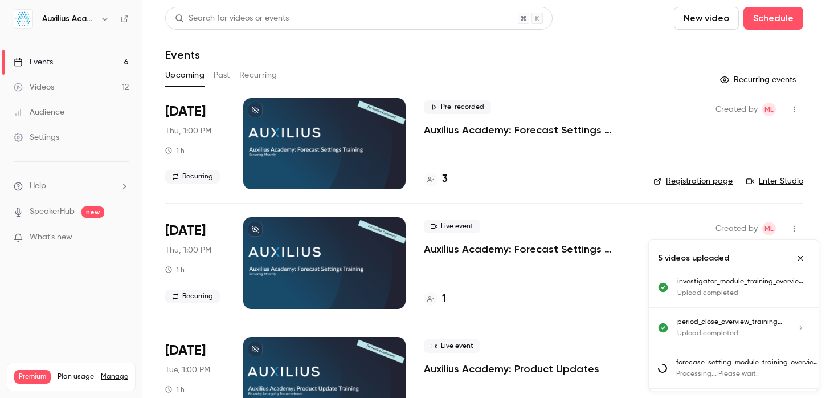
click at [461, 133] on p "Auxilius Academy: Forecast Settings Training" at bounding box center [529, 130] width 211 height 14
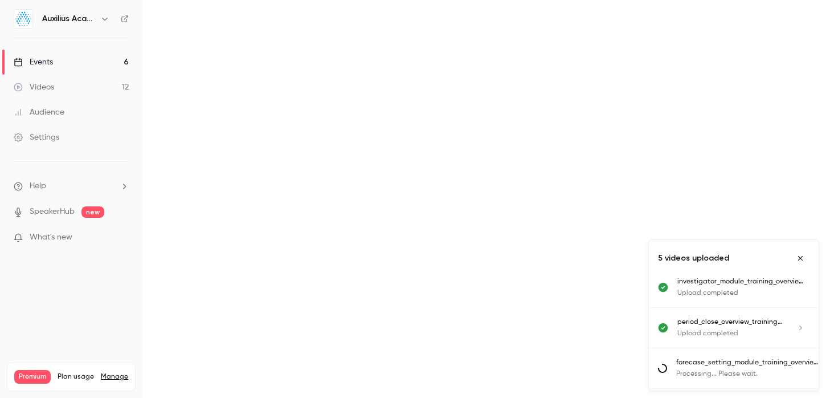
click at [461, 133] on main at bounding box center [483, 199] width 683 height 398
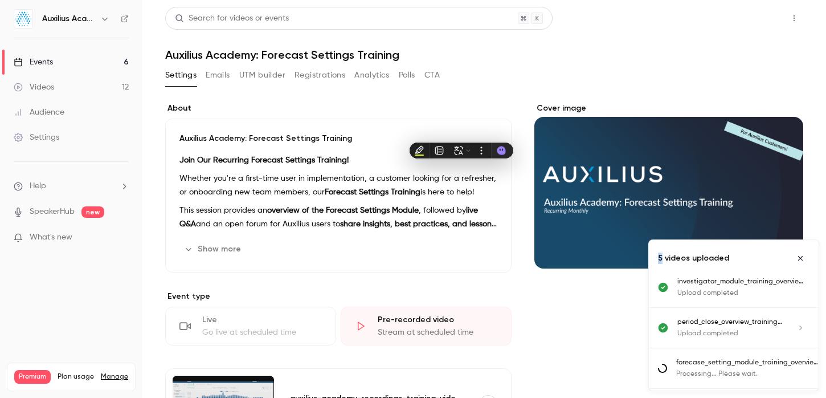
click at [739, 24] on button "Share" at bounding box center [753, 18] width 45 height 23
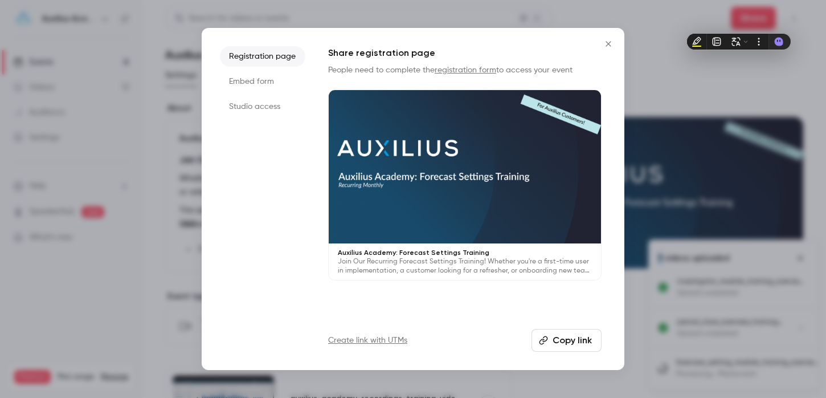
click at [559, 337] on button "Copy link" at bounding box center [566, 340] width 70 height 23
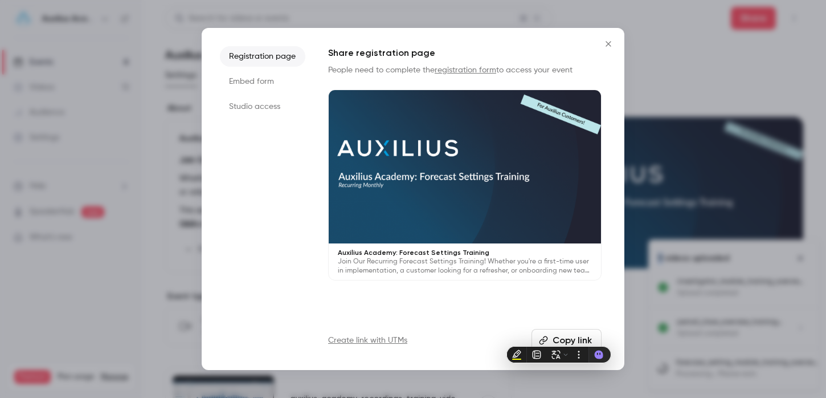
click at [604, 43] on icon "Close" at bounding box center [608, 43] width 14 height 9
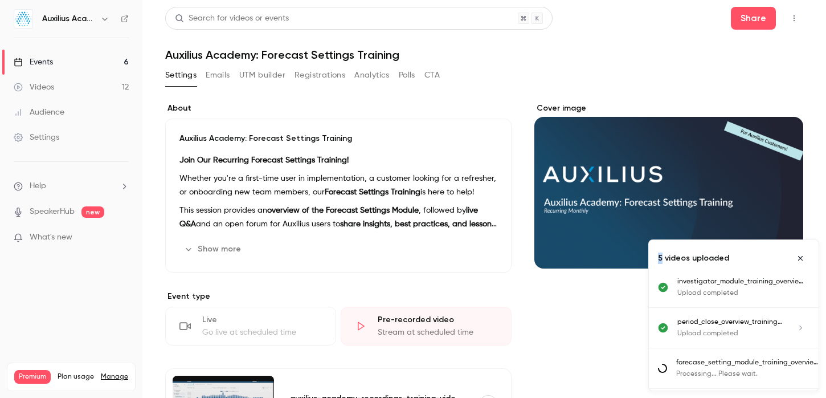
drag, startPoint x: 604, startPoint y: 43, endPoint x: 73, endPoint y: 117, distance: 536.4
click at [73, 117] on link "Audience" at bounding box center [71, 112] width 142 height 25
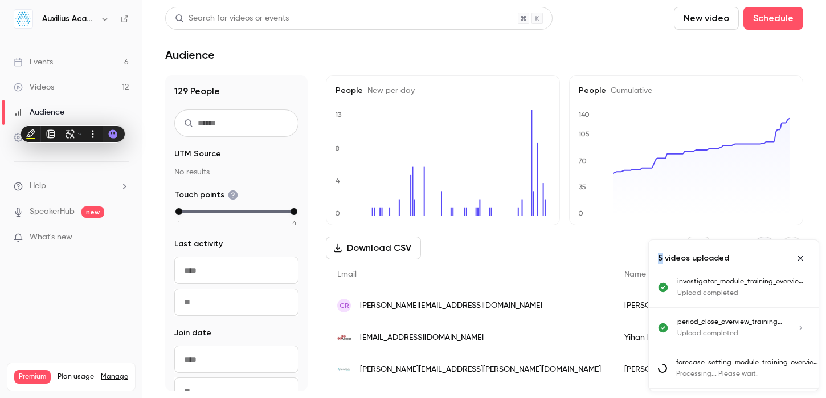
drag, startPoint x: 73, startPoint y: 117, endPoint x: 11, endPoint y: 142, distance: 66.6
click at [11, 142] on link "Settings" at bounding box center [71, 137] width 142 height 25
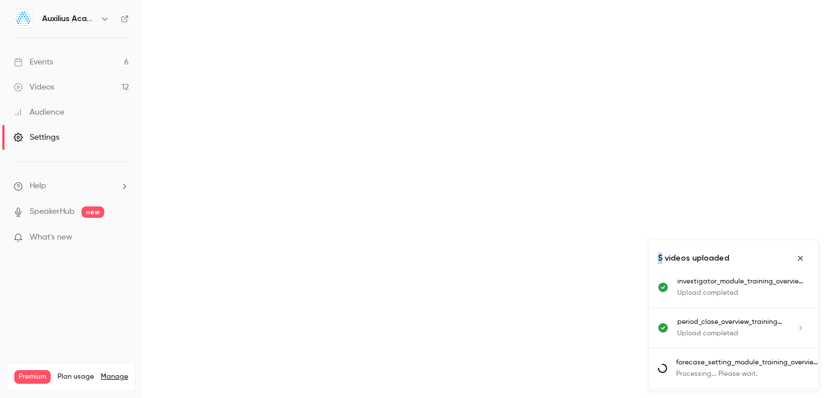
click at [11, 139] on link "Settings" at bounding box center [71, 137] width 142 height 25
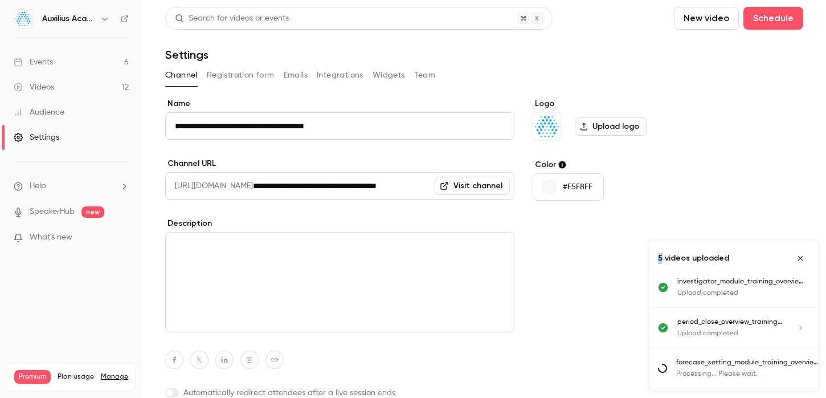
drag, startPoint x: 11, startPoint y: 142, endPoint x: 38, endPoint y: 138, distance: 26.6
click at [38, 138] on div "Settings" at bounding box center [37, 137] width 46 height 11
drag, startPoint x: 38, startPoint y: 138, endPoint x: 249, endPoint y: 90, distance: 216.7
click at [249, 90] on div "**********" at bounding box center [484, 241] width 638 height 469
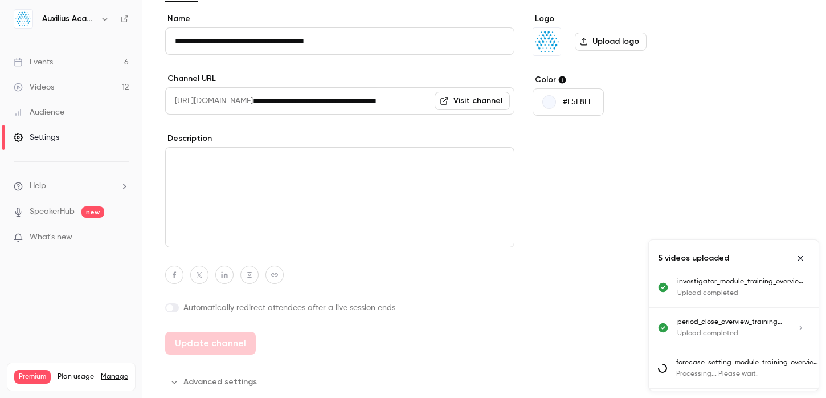
click at [227, 353] on div "**********" at bounding box center [339, 183] width 349 height 341
drag, startPoint x: 249, startPoint y: 90, endPoint x: 175, endPoint y: 302, distance: 224.3
click at [175, 302] on label "Automatically redirect attendees after a live session ends" at bounding box center [339, 307] width 349 height 11
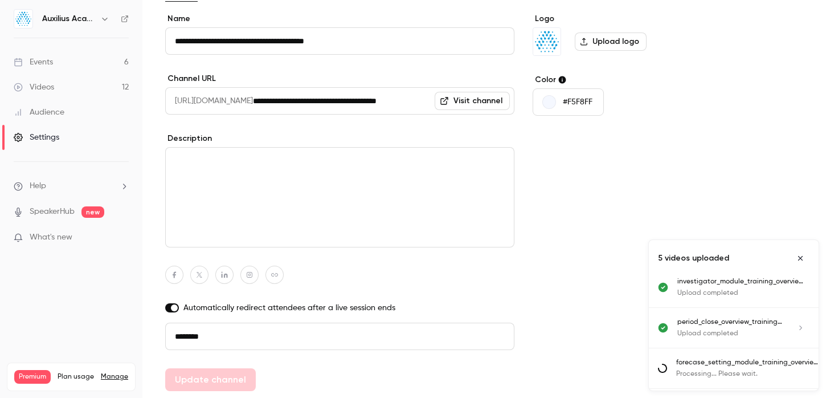
scroll to position [0, 0]
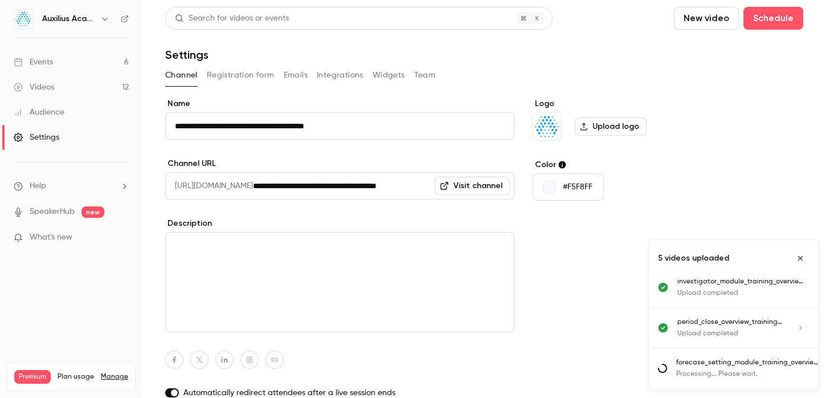
drag, startPoint x: 175, startPoint y: 302, endPoint x: 126, endPoint y: 19, distance: 286.8
click at [126, 19] on icon at bounding box center [125, 19] width 8 height 8
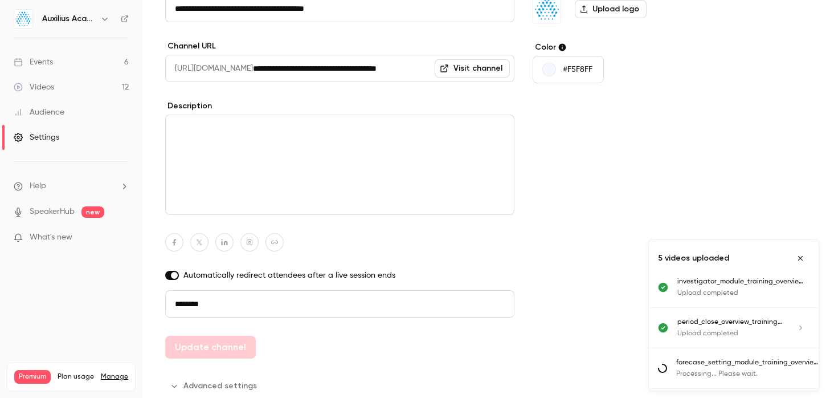
scroll to position [121, 0]
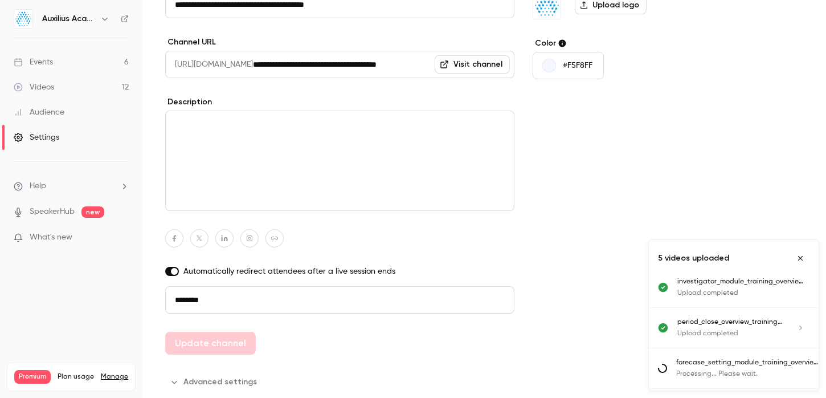
click at [313, 298] on input "********" at bounding box center [339, 299] width 349 height 27
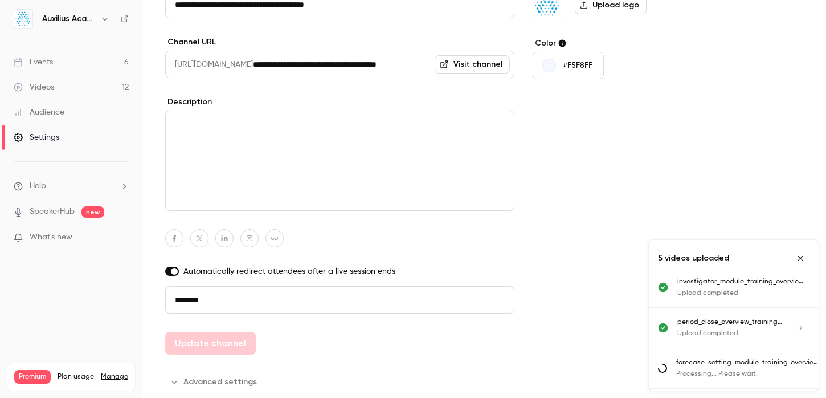
paste input "**********"
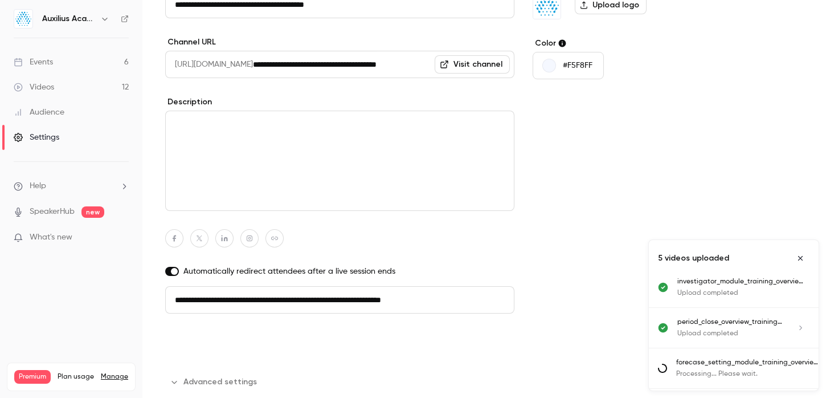
click at [227, 341] on button "Update channel" at bounding box center [210, 342] width 91 height 23
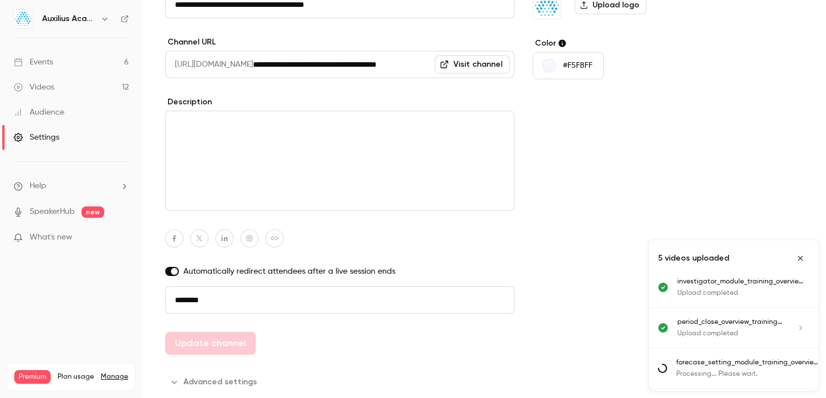
type input "**********"
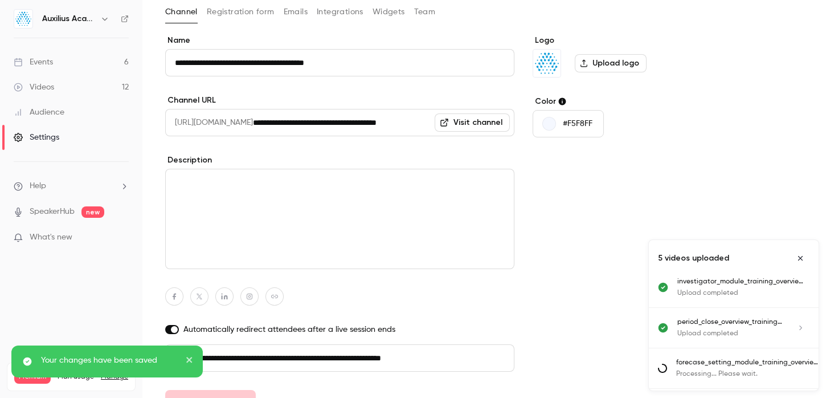
scroll to position [0, 0]
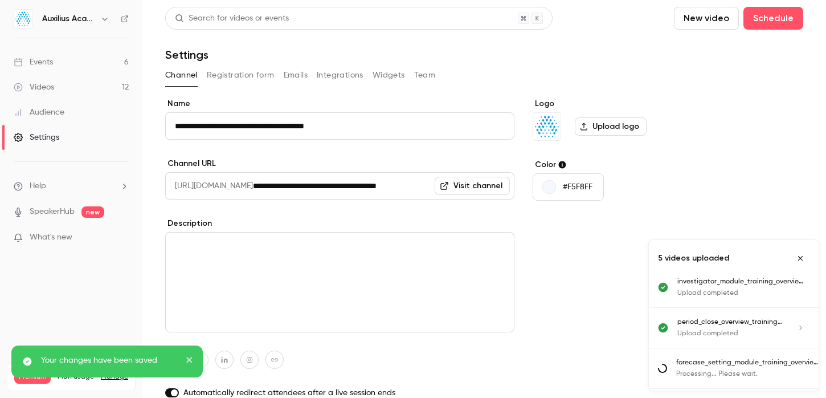
click at [465, 191] on link "Visit channel" at bounding box center [472, 186] width 75 height 18
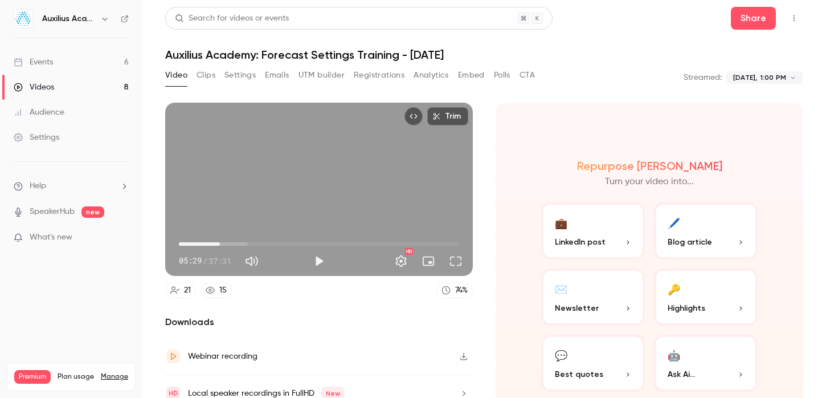
type input "*****"
